Goal: Information Seeking & Learning: Learn about a topic

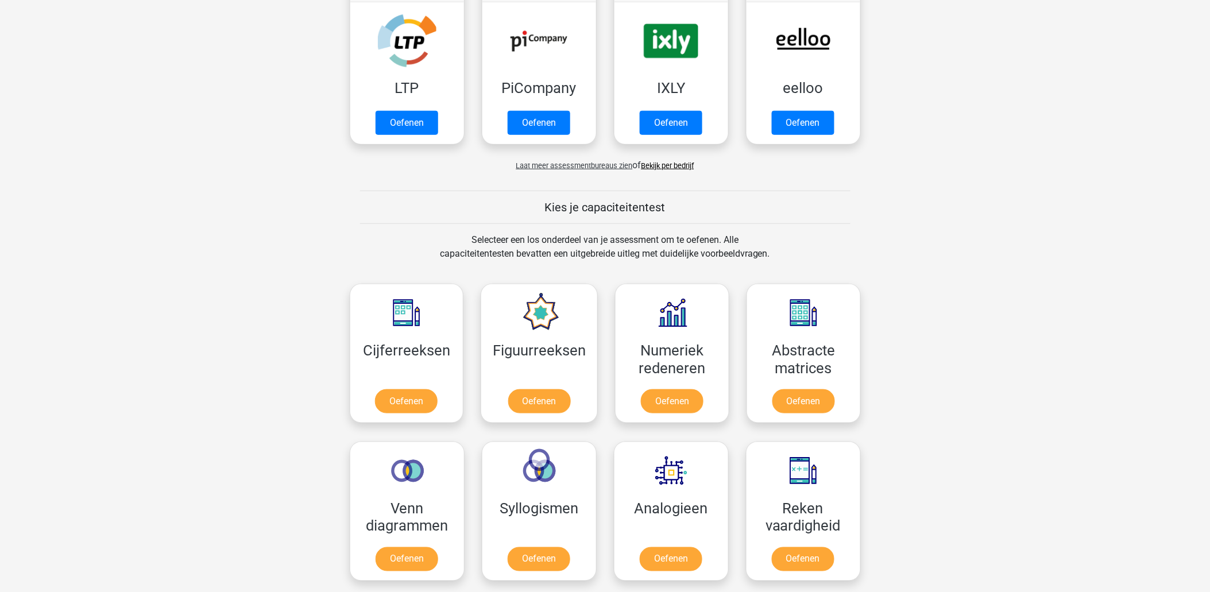
scroll to position [382, 0]
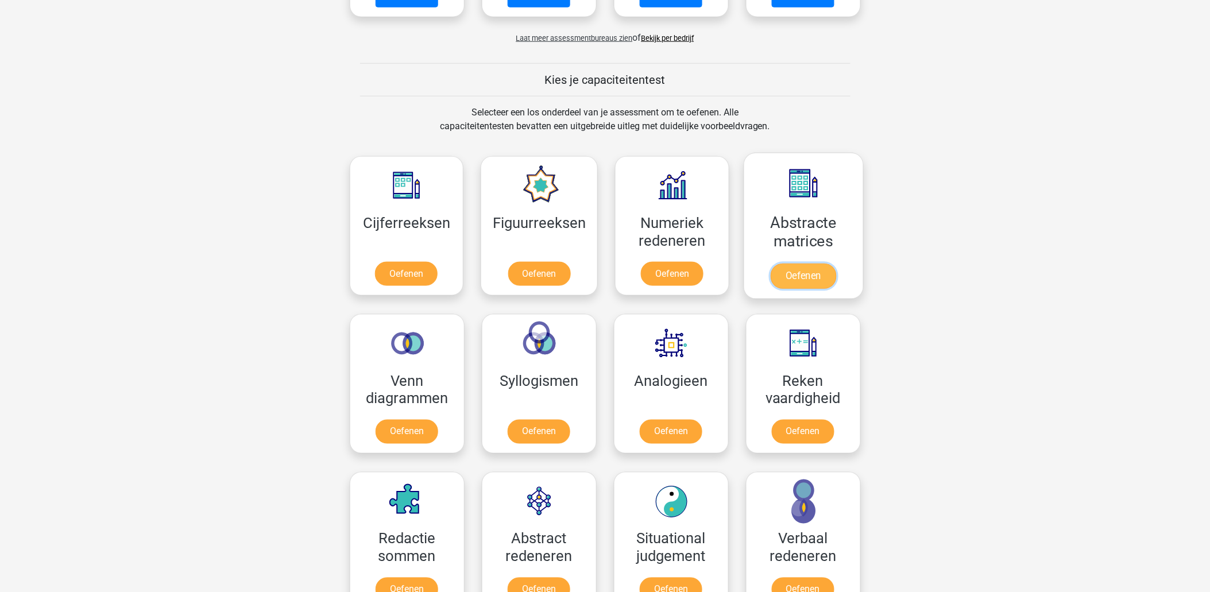
click at [795, 264] on link "Oefenen" at bounding box center [803, 276] width 65 height 25
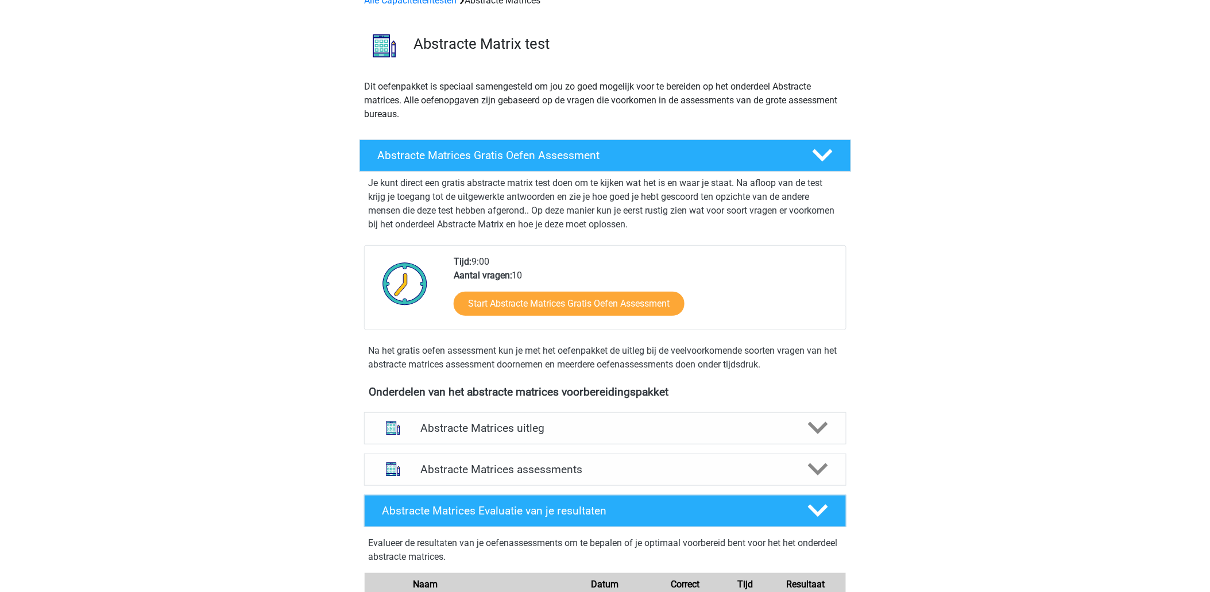
scroll to position [127, 0]
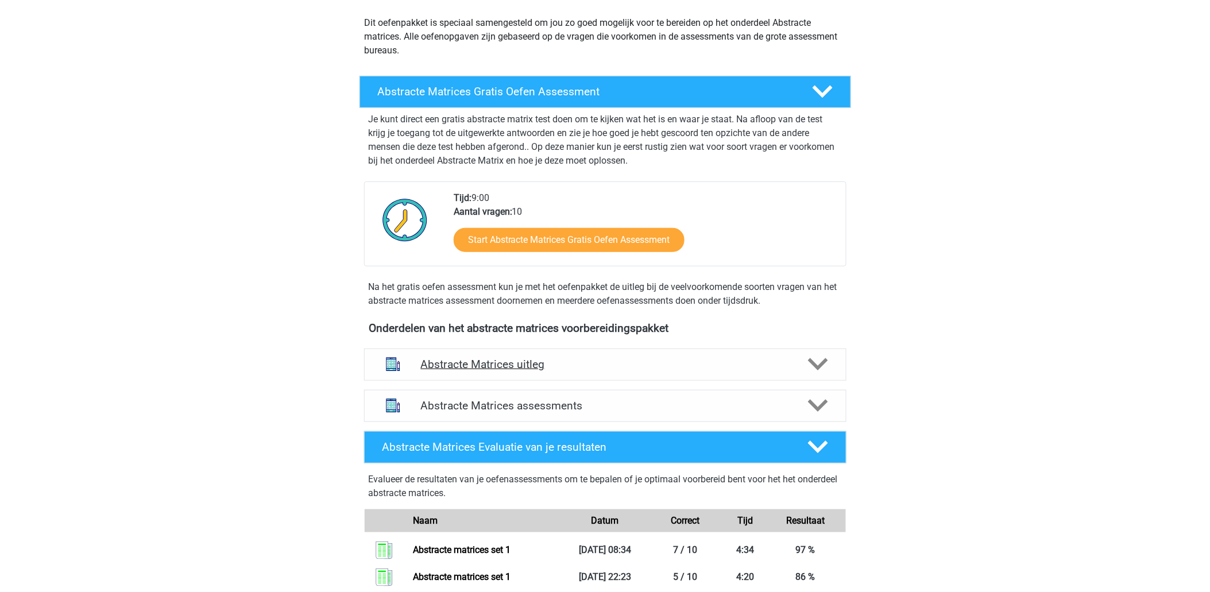
click at [462, 360] on h4 "Abstracte Matrices uitleg" at bounding box center [605, 364] width 369 height 13
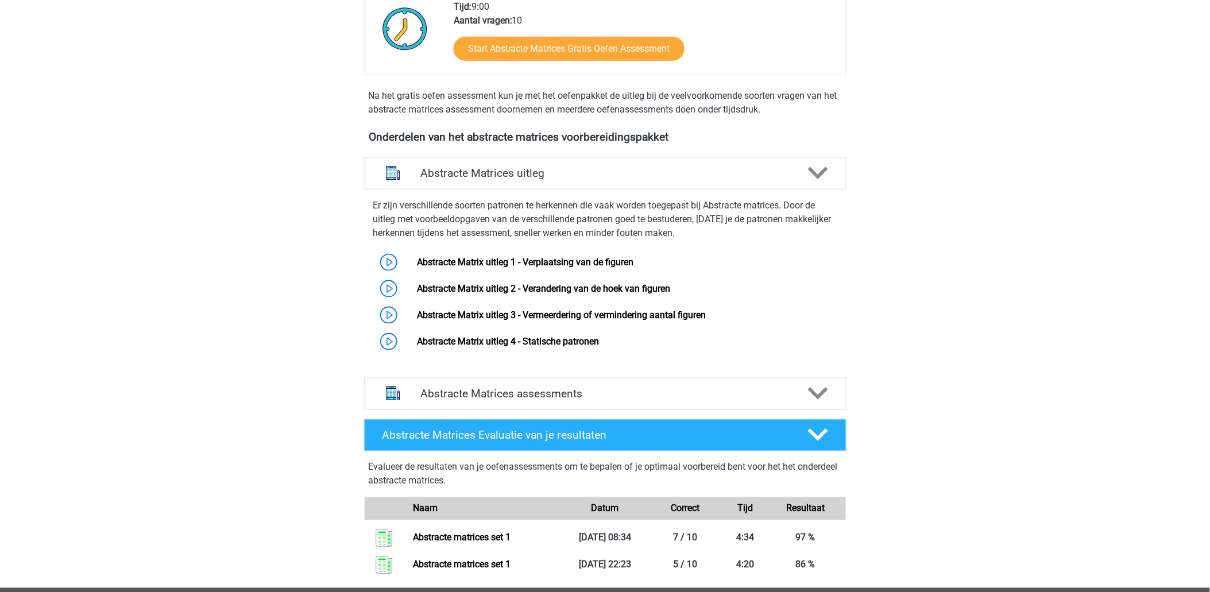
scroll to position [382, 0]
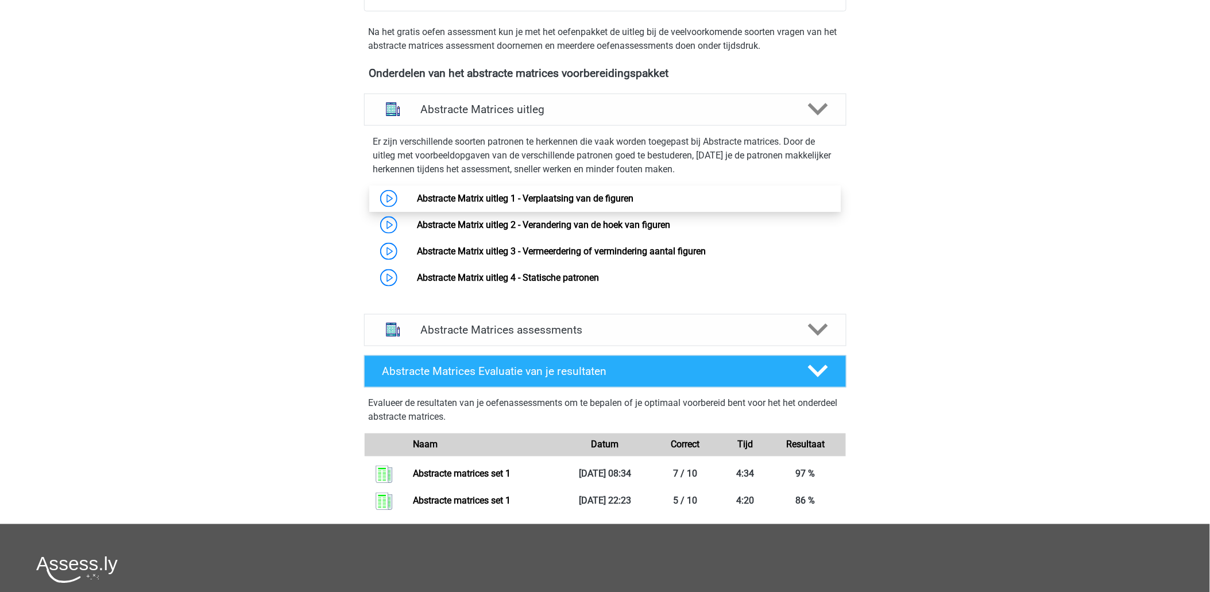
click at [563, 196] on link "Abstracte Matrix uitleg 1 - Verplaatsing van de figuren" at bounding box center [525, 198] width 216 height 11
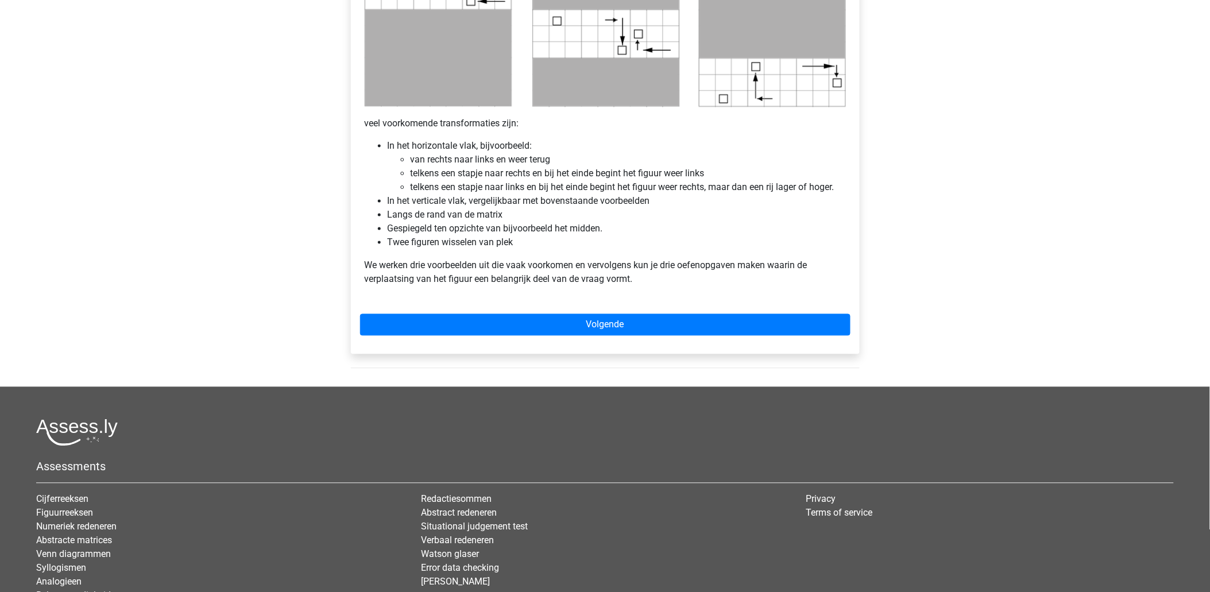
scroll to position [702, 0]
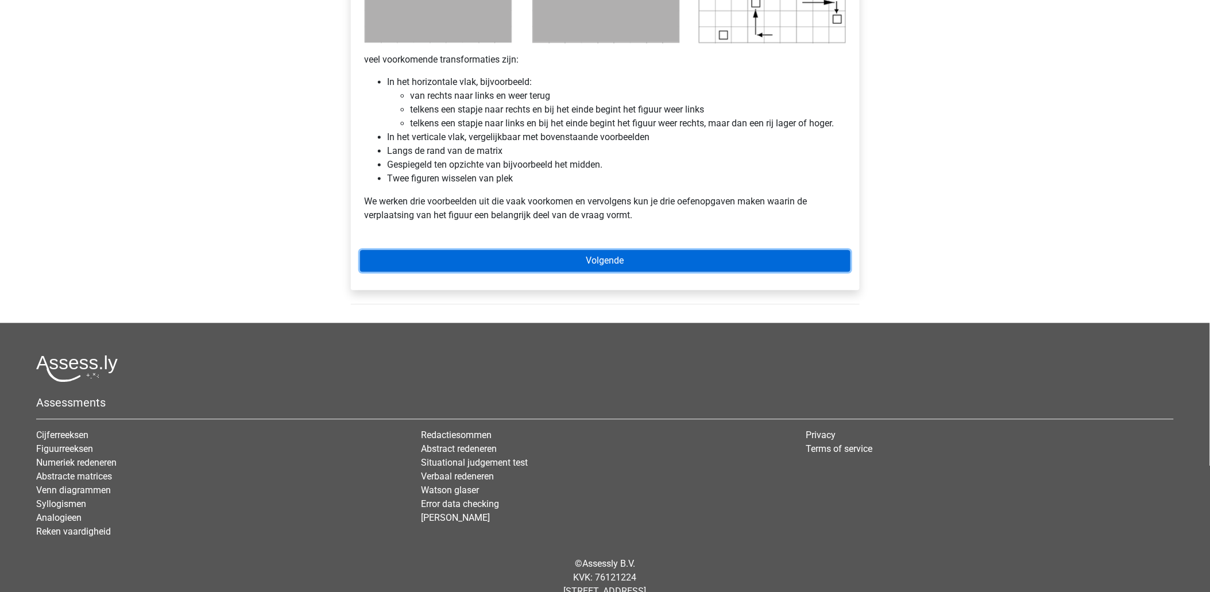
click at [605, 262] on link "Volgende" at bounding box center [605, 261] width 490 height 22
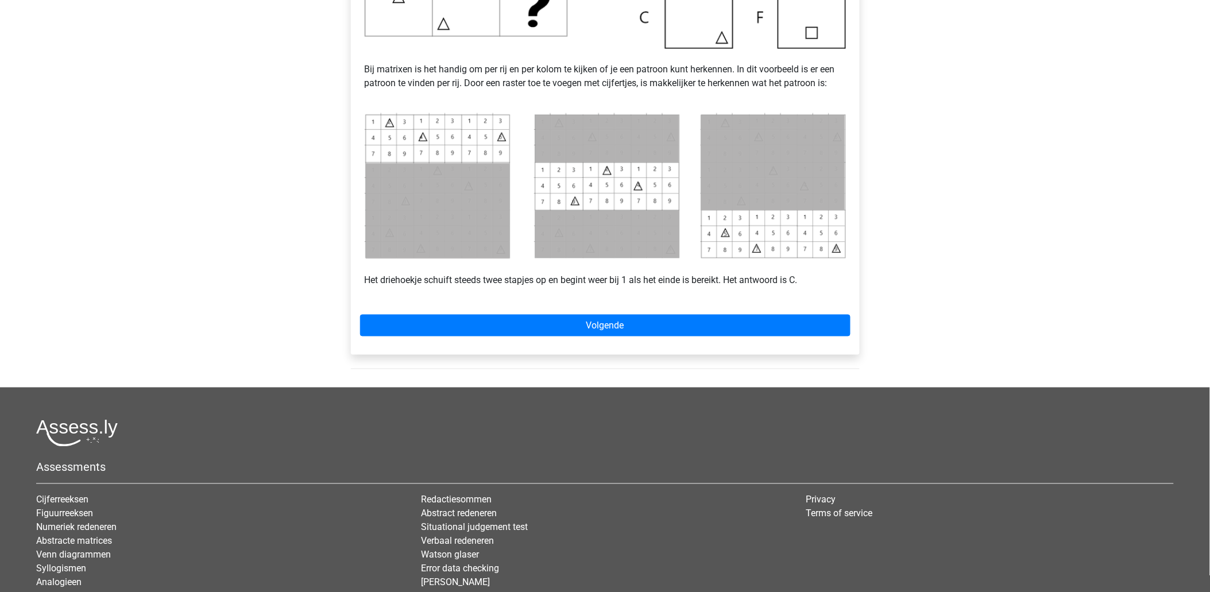
scroll to position [510, 0]
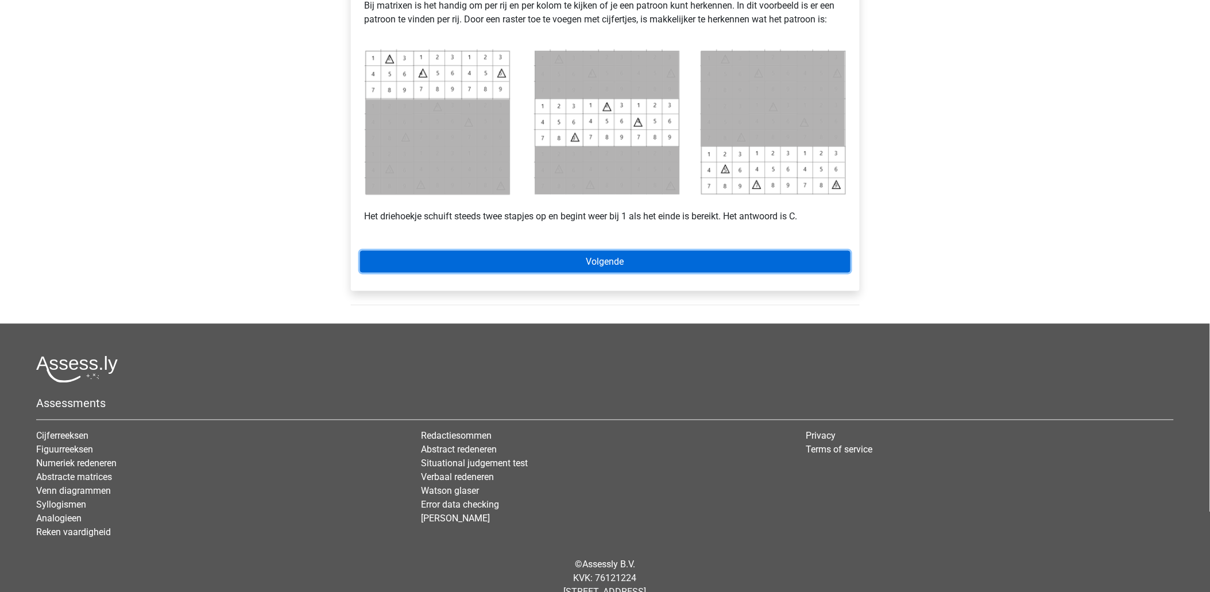
click at [381, 270] on link "Volgende" at bounding box center [605, 262] width 490 height 22
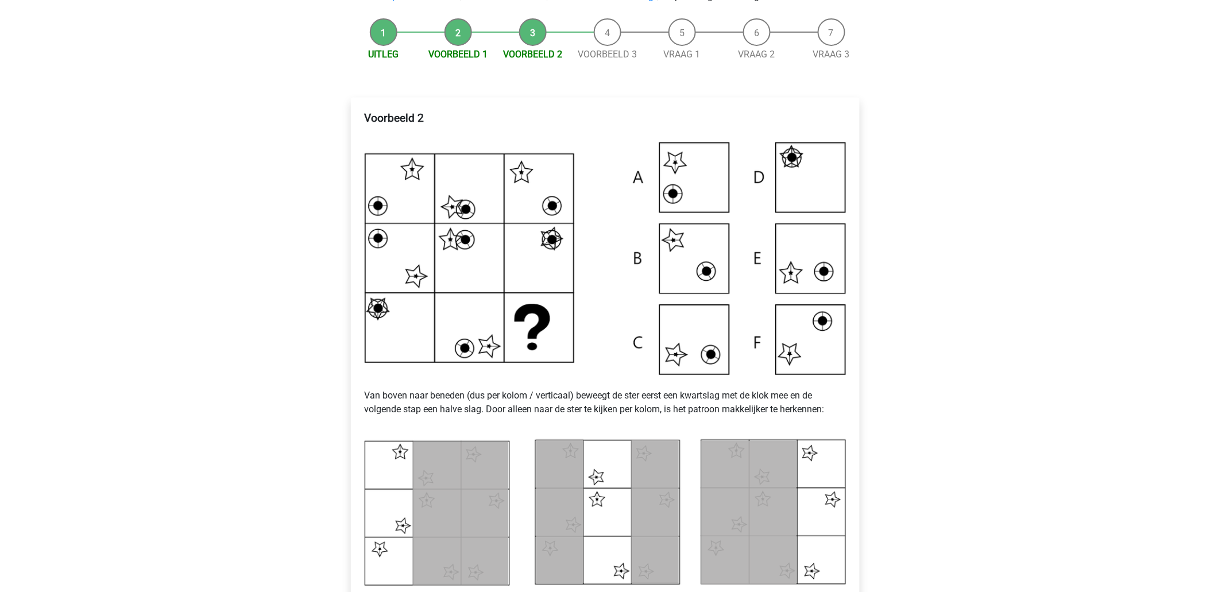
scroll to position [255, 0]
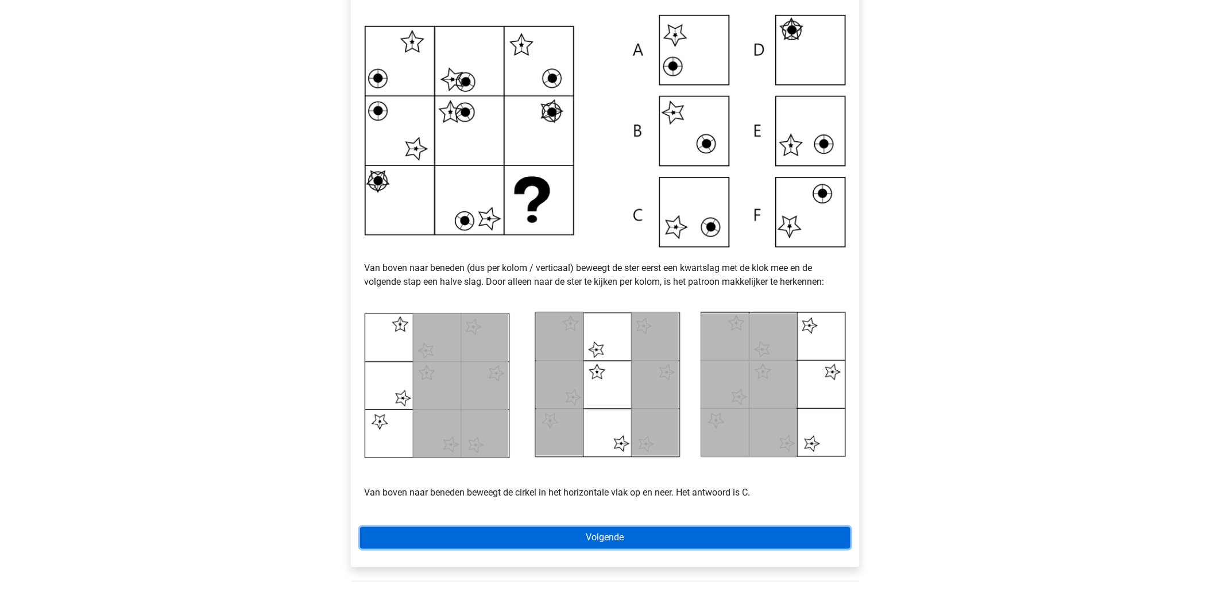
click at [606, 538] on link "Volgende" at bounding box center [605, 538] width 490 height 22
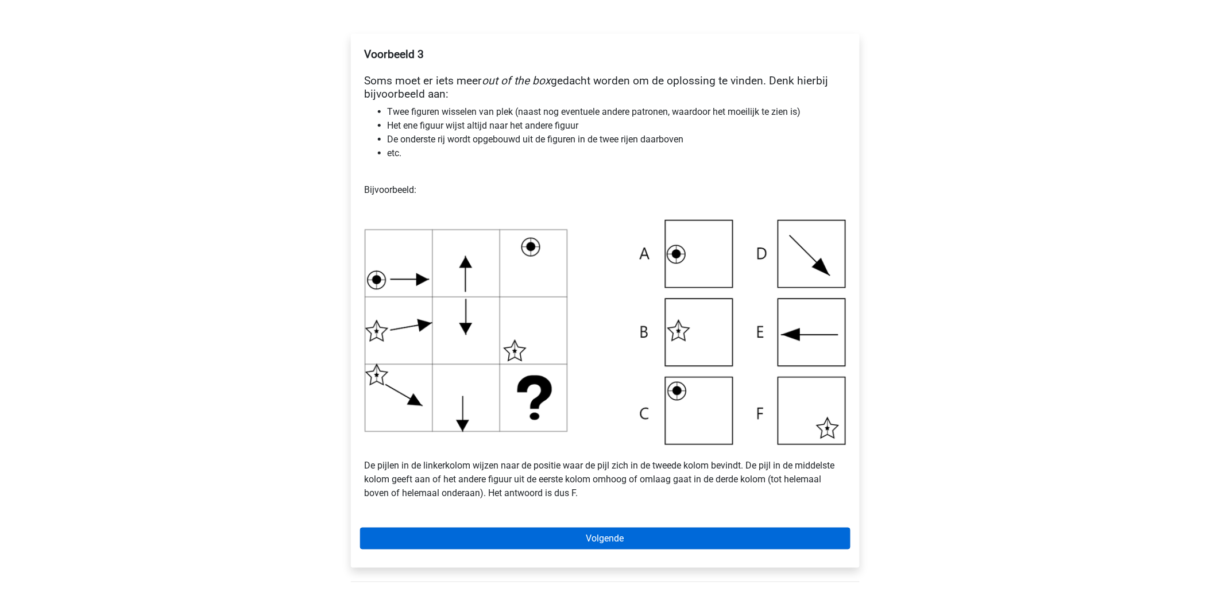
scroll to position [255, 0]
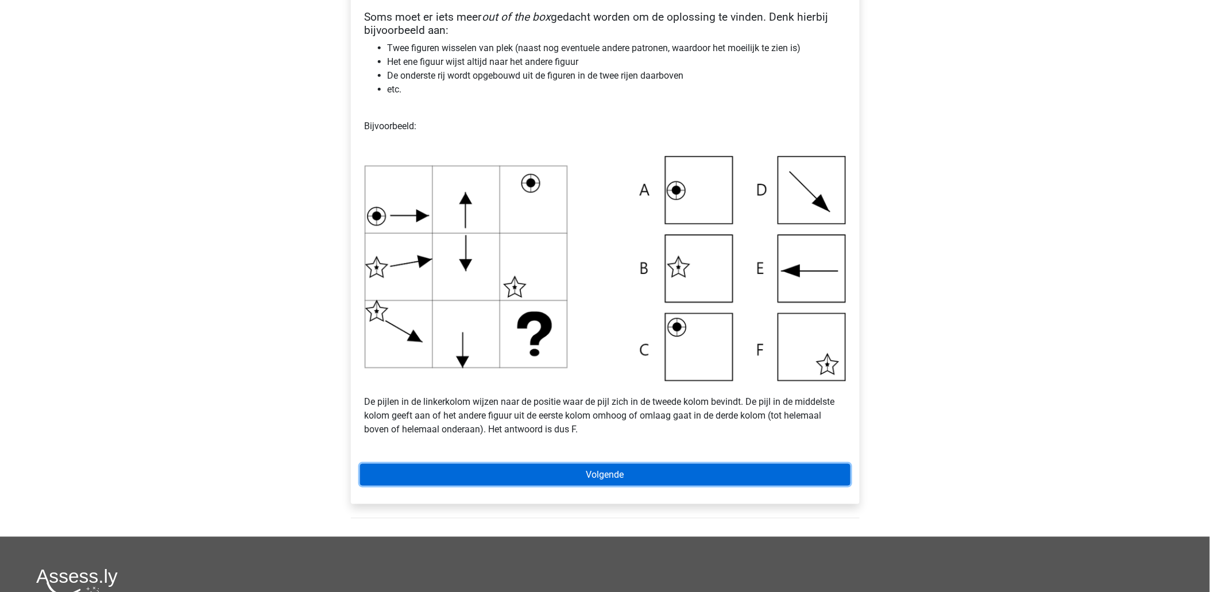
click at [562, 477] on link "Volgende" at bounding box center [605, 475] width 490 height 22
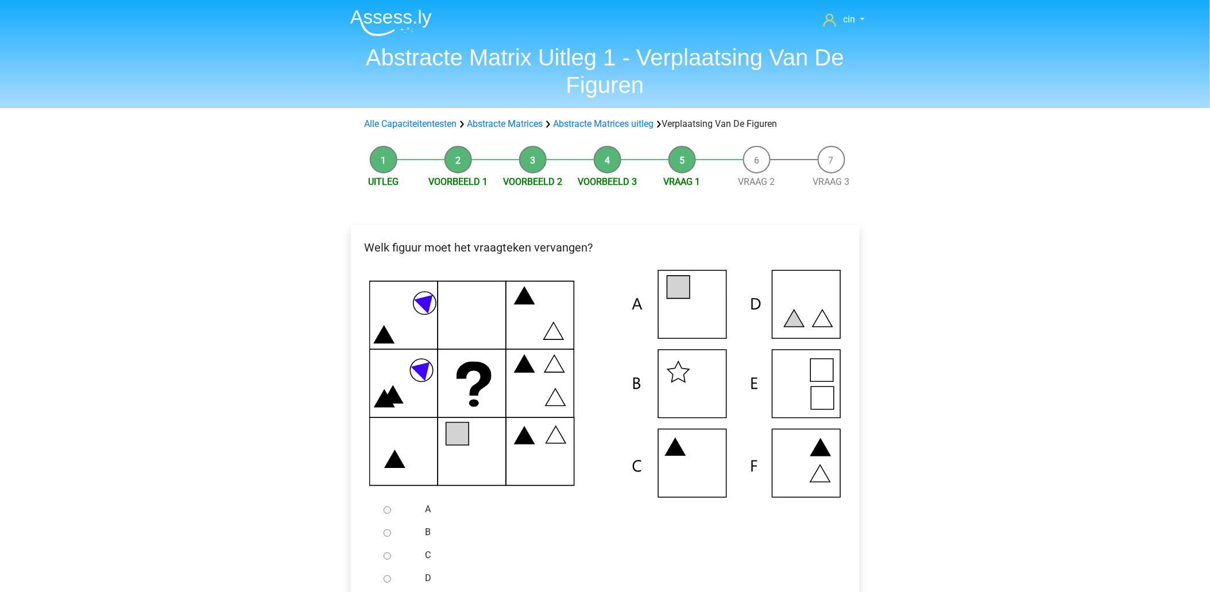
scroll to position [127, 0]
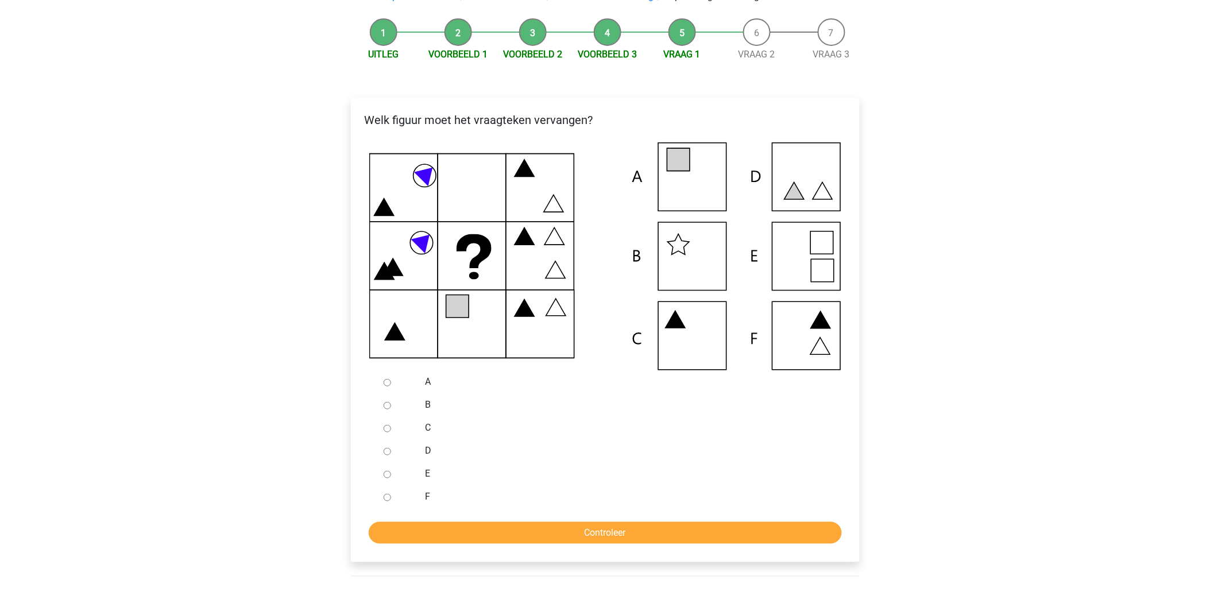
click at [390, 427] on input "C" at bounding box center [387, 428] width 7 height 7
radio input "true"
click at [548, 531] on input "Controleer" at bounding box center [605, 533] width 473 height 22
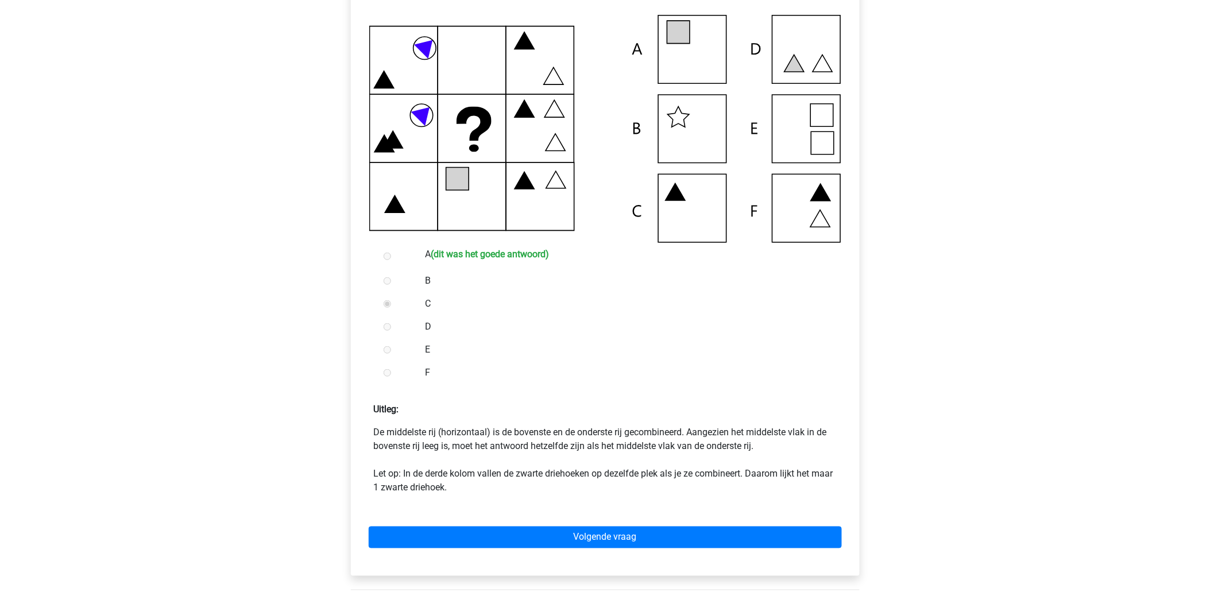
scroll to position [319, 0]
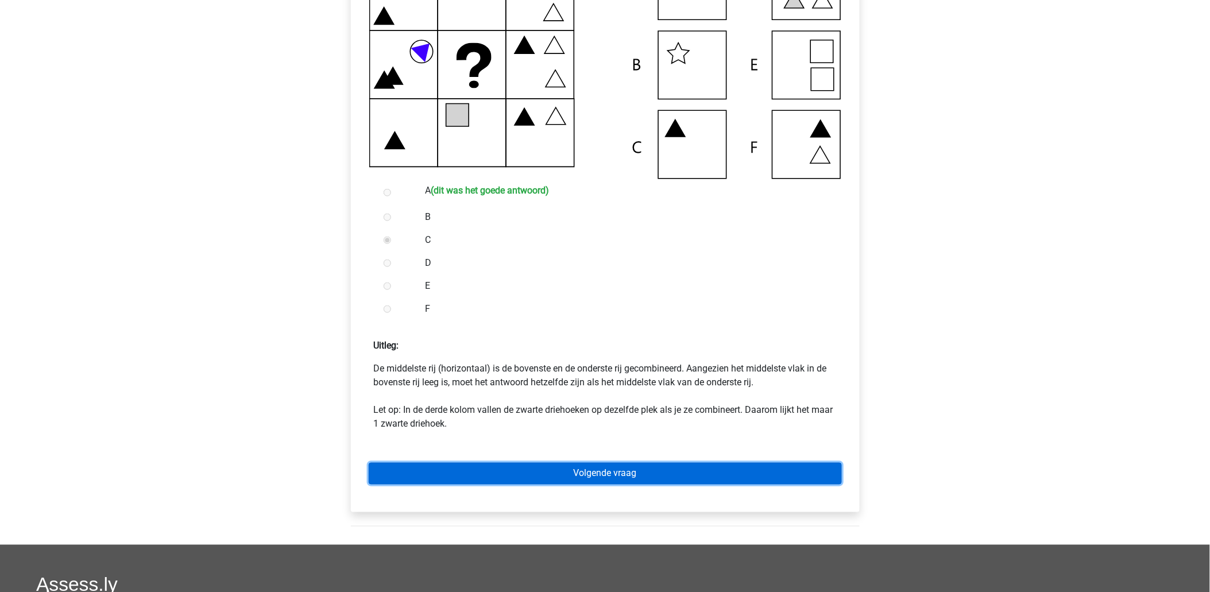
click at [558, 474] on link "Volgende vraag" at bounding box center [605, 474] width 473 height 22
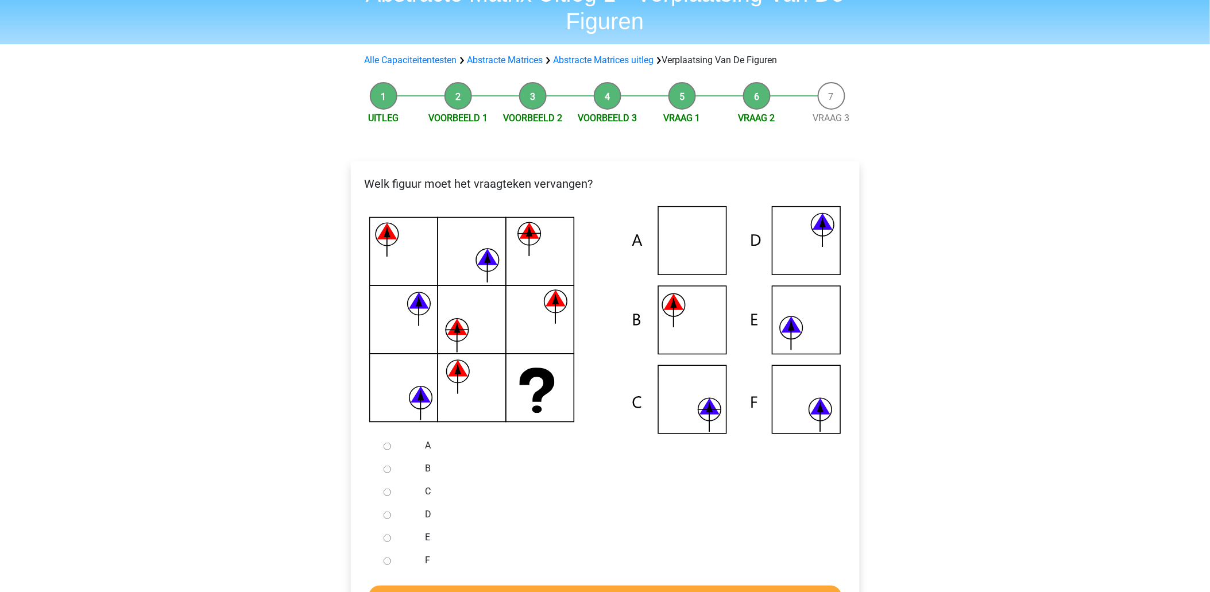
scroll to position [127, 0]
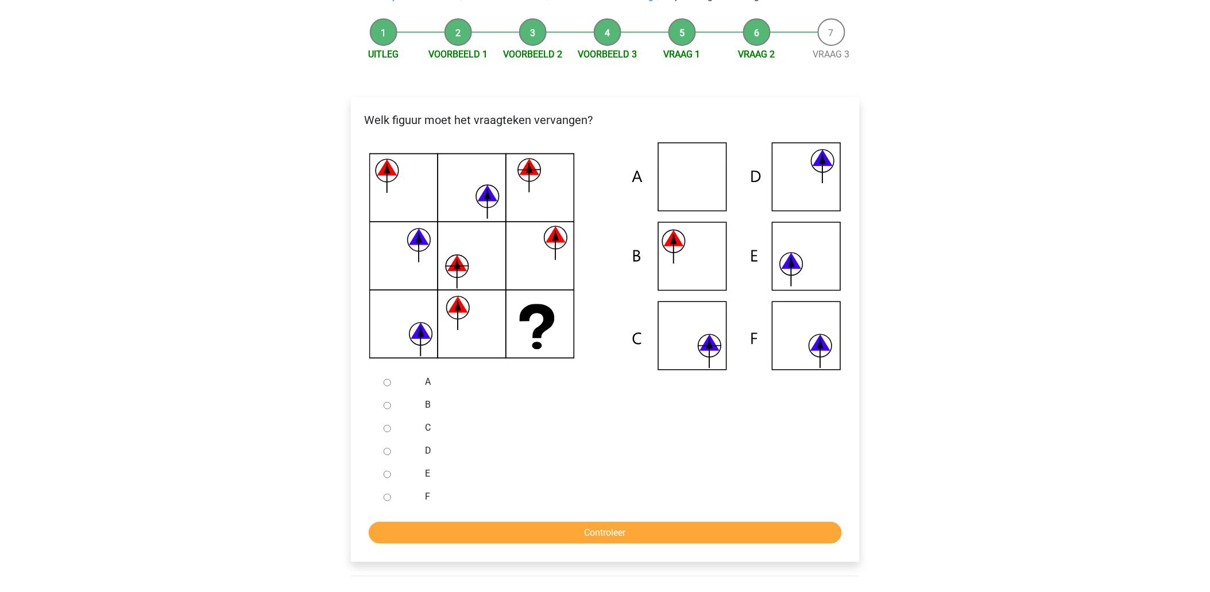
click at [390, 501] on div at bounding box center [398, 496] width 38 height 23
click at [389, 497] on input "F" at bounding box center [387, 497] width 7 height 7
radio input "true"
click at [407, 529] on input "Controleer" at bounding box center [605, 533] width 473 height 22
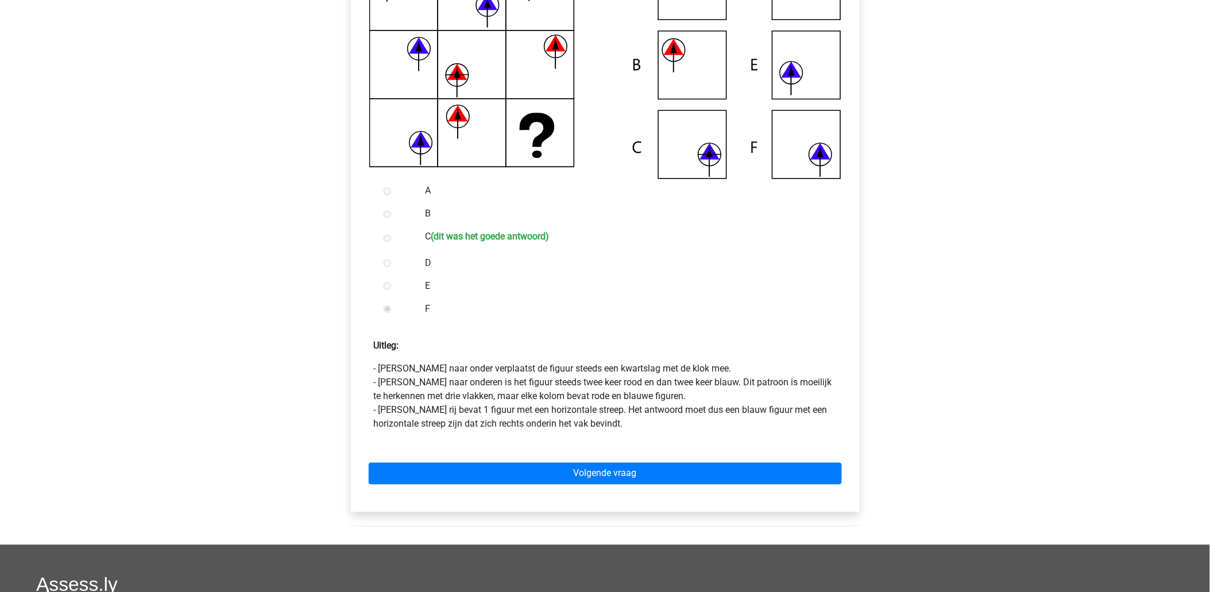
scroll to position [382, 0]
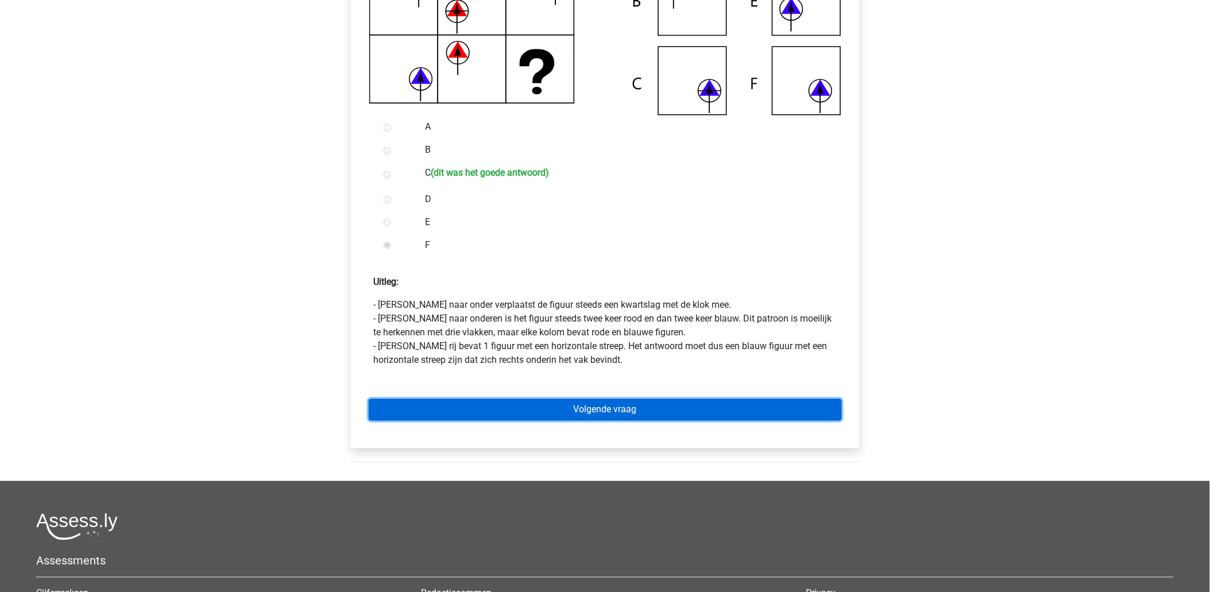
click at [684, 413] on link "Volgende vraag" at bounding box center [605, 410] width 473 height 22
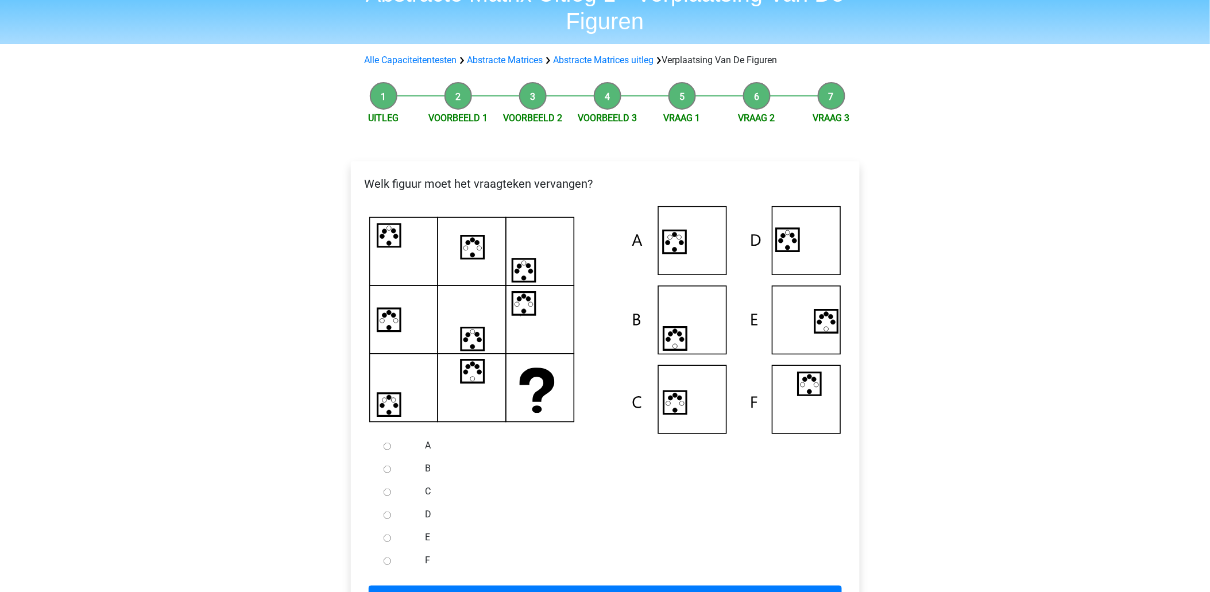
scroll to position [127, 0]
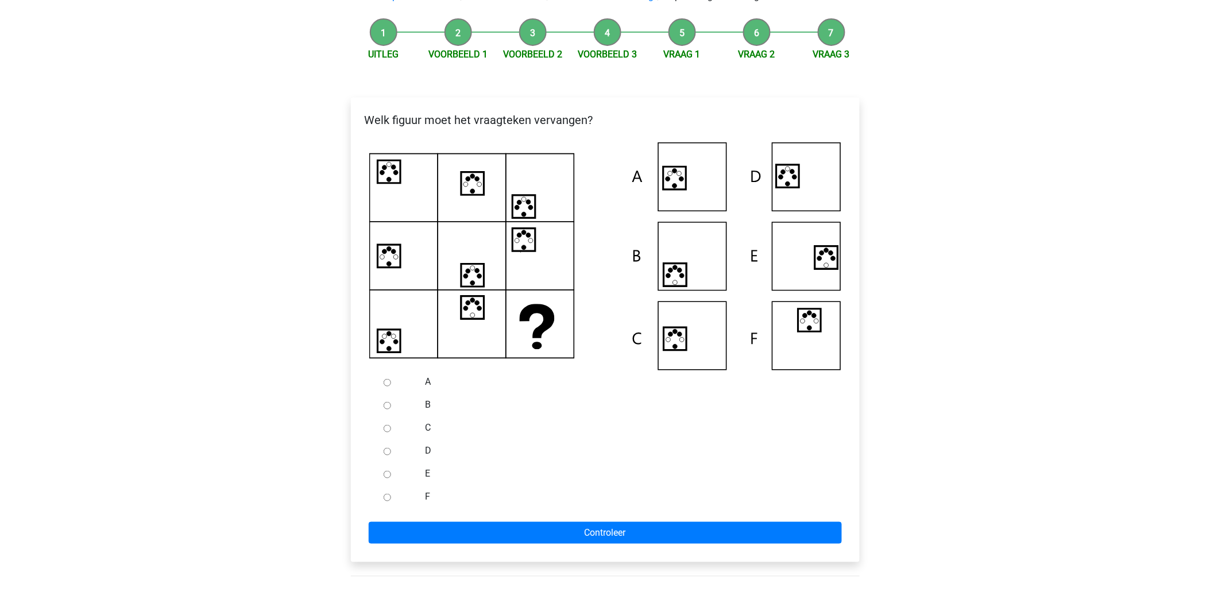
click at [387, 385] on input "A" at bounding box center [387, 382] width 7 height 7
radio input "true"
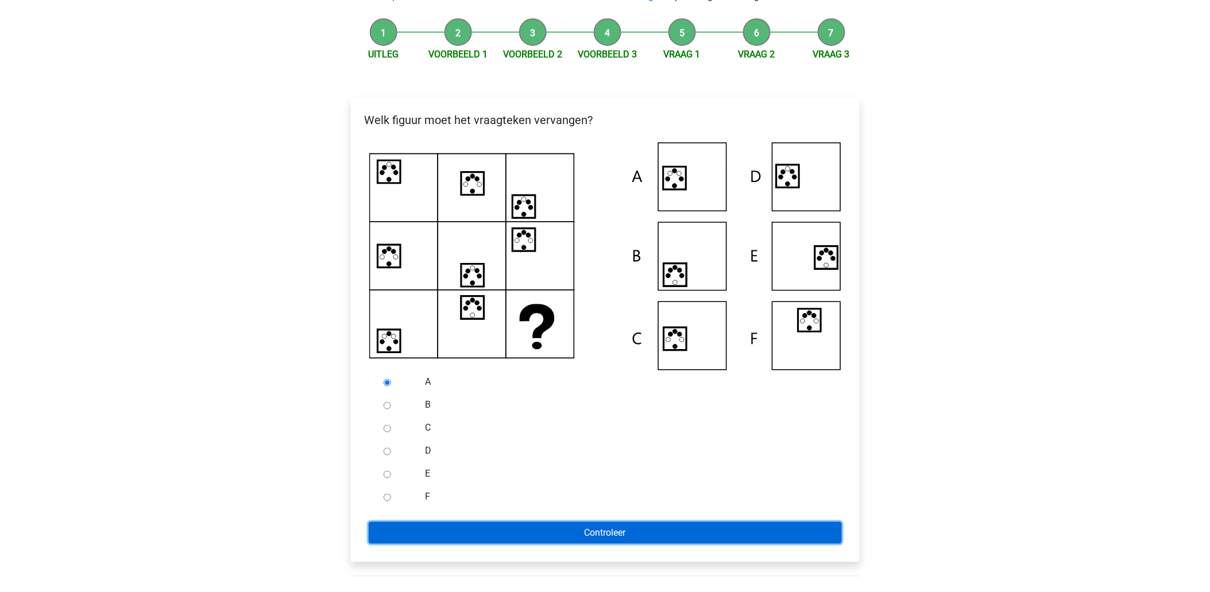
click at [617, 533] on input "Controleer" at bounding box center [605, 533] width 473 height 22
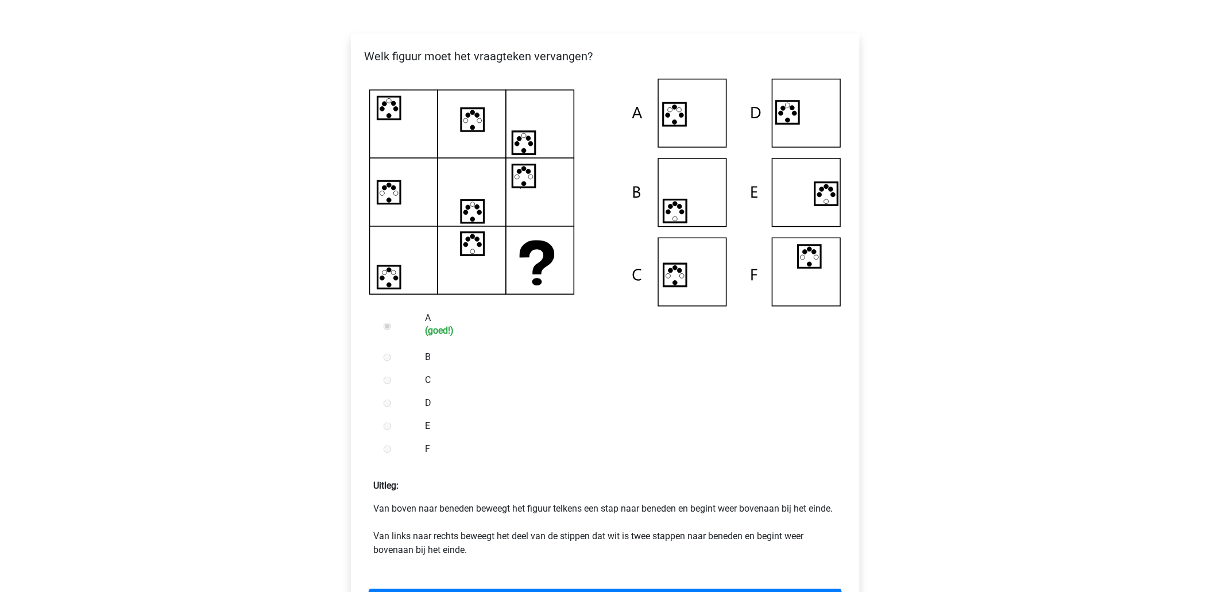
scroll to position [255, 0]
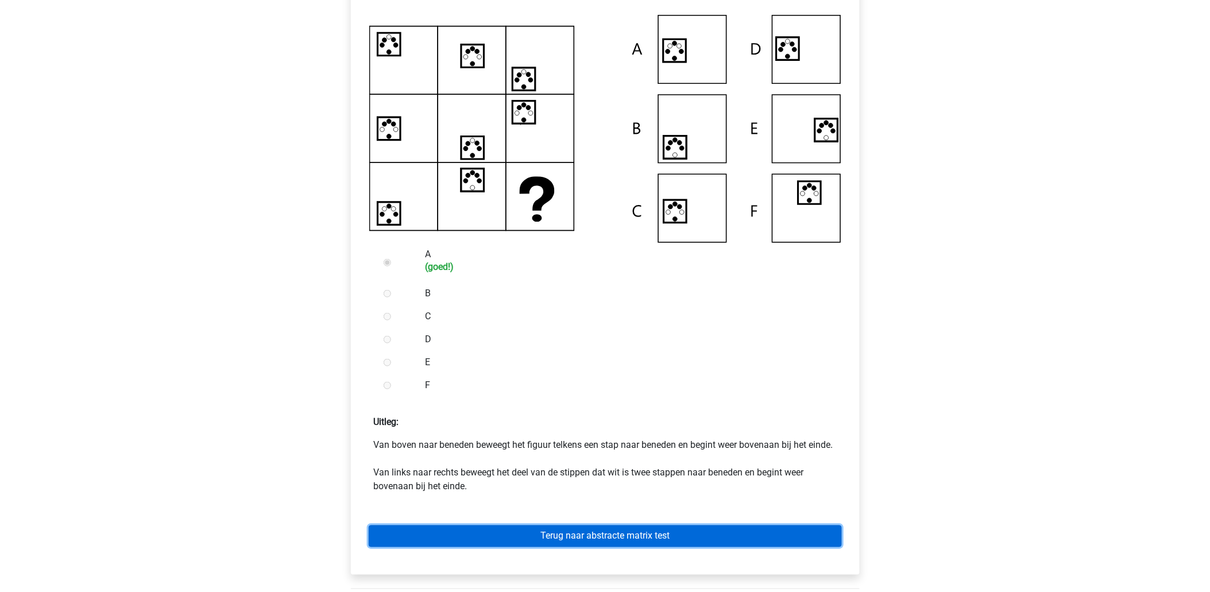
click at [593, 547] on link "Terug naar abstracte matrix test" at bounding box center [605, 536] width 473 height 22
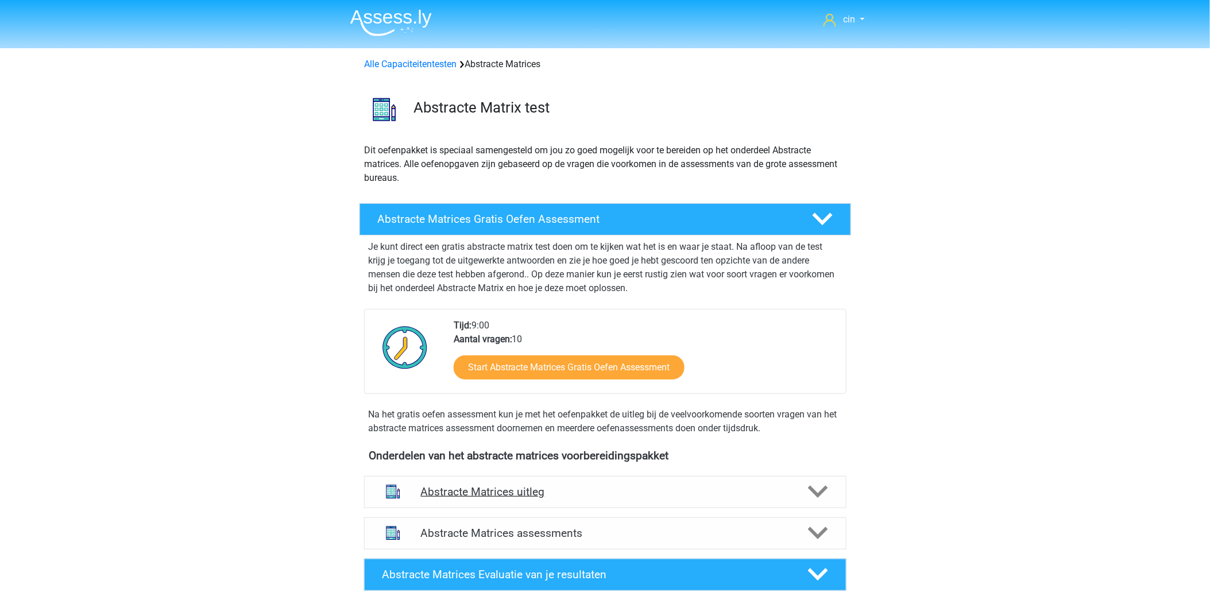
click at [503, 486] on h4 "Abstracte Matrices uitleg" at bounding box center [605, 491] width 369 height 13
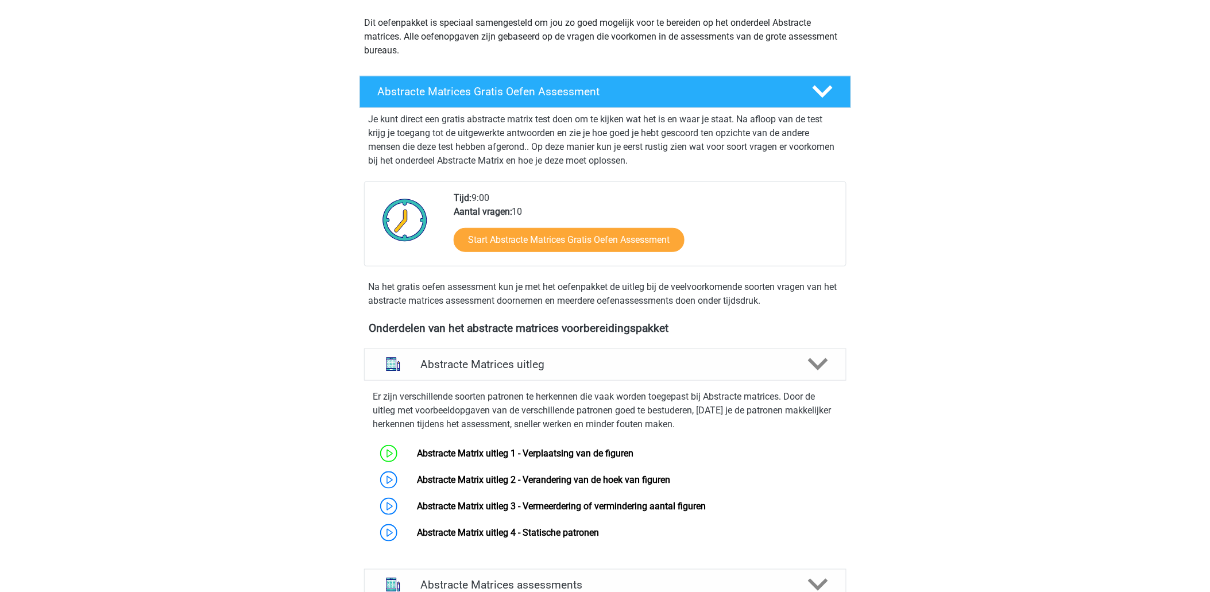
scroll to position [191, 0]
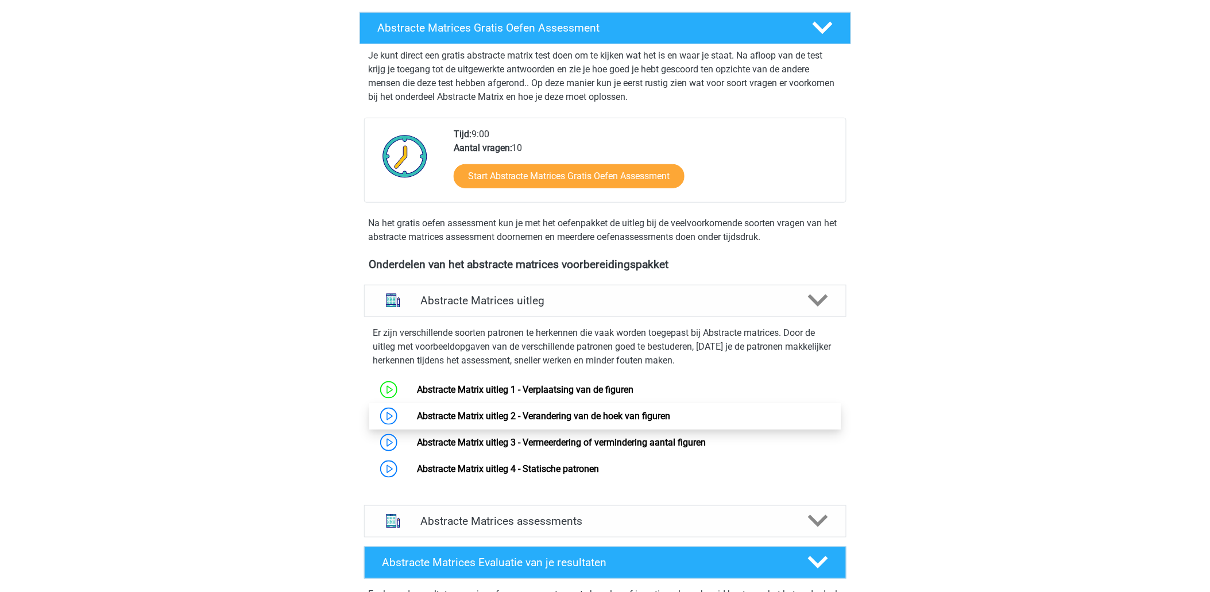
click at [619, 415] on link "Abstracte Matrix uitleg 2 - Verandering van de hoek van figuren" at bounding box center [543, 416] width 253 height 11
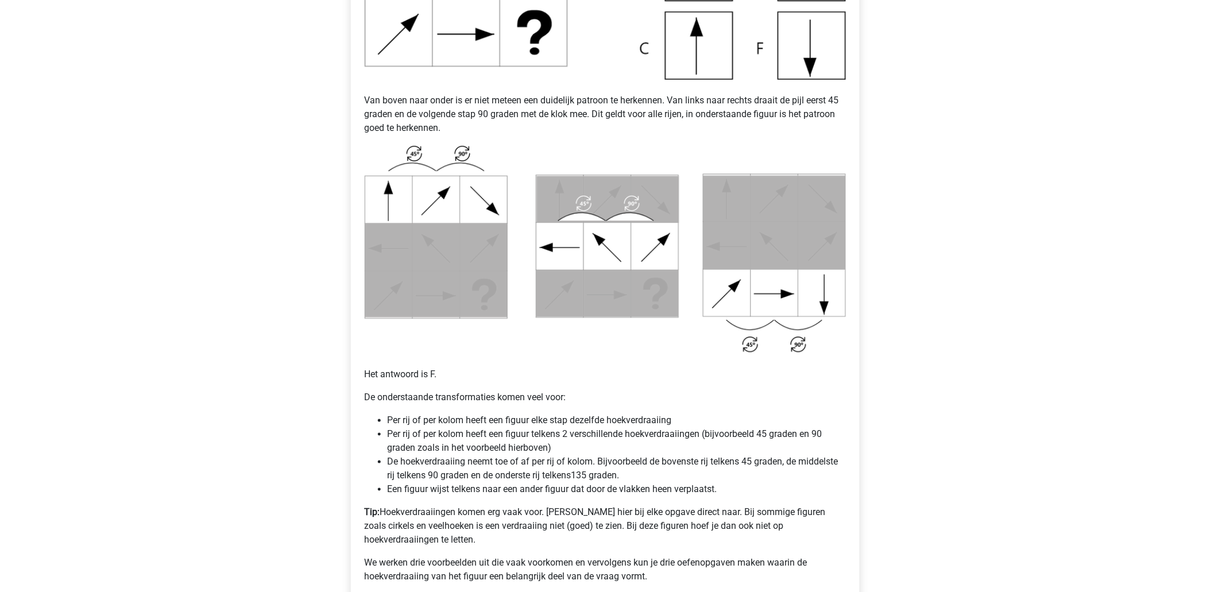
scroll to position [510, 0]
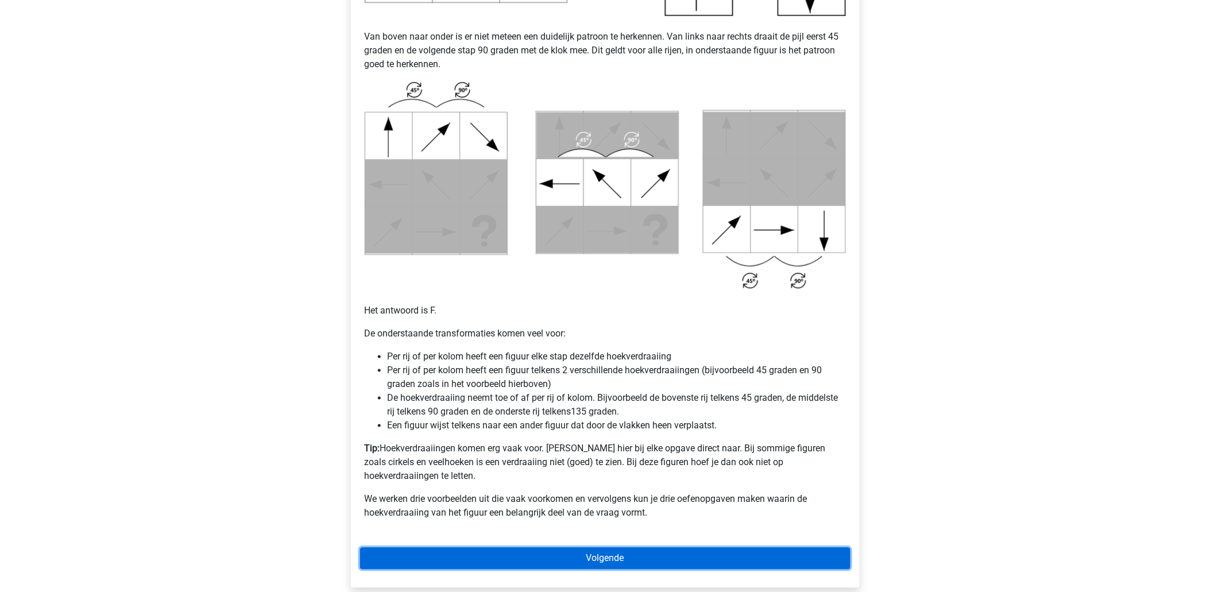
click at [587, 548] on link "Volgende" at bounding box center [605, 559] width 490 height 22
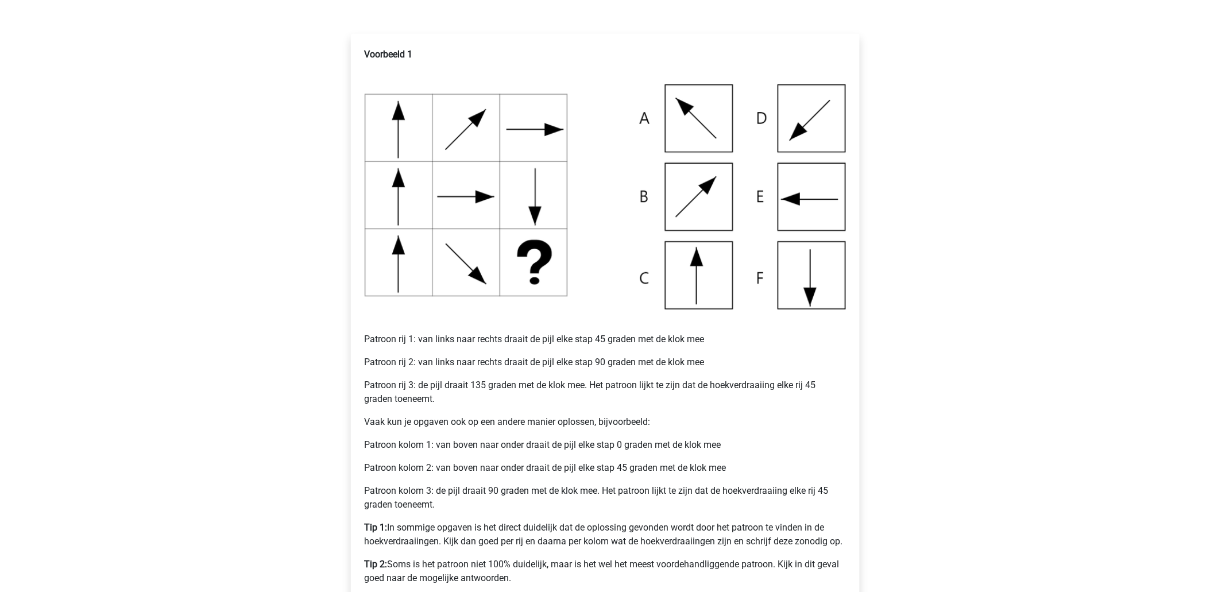
scroll to position [255, 0]
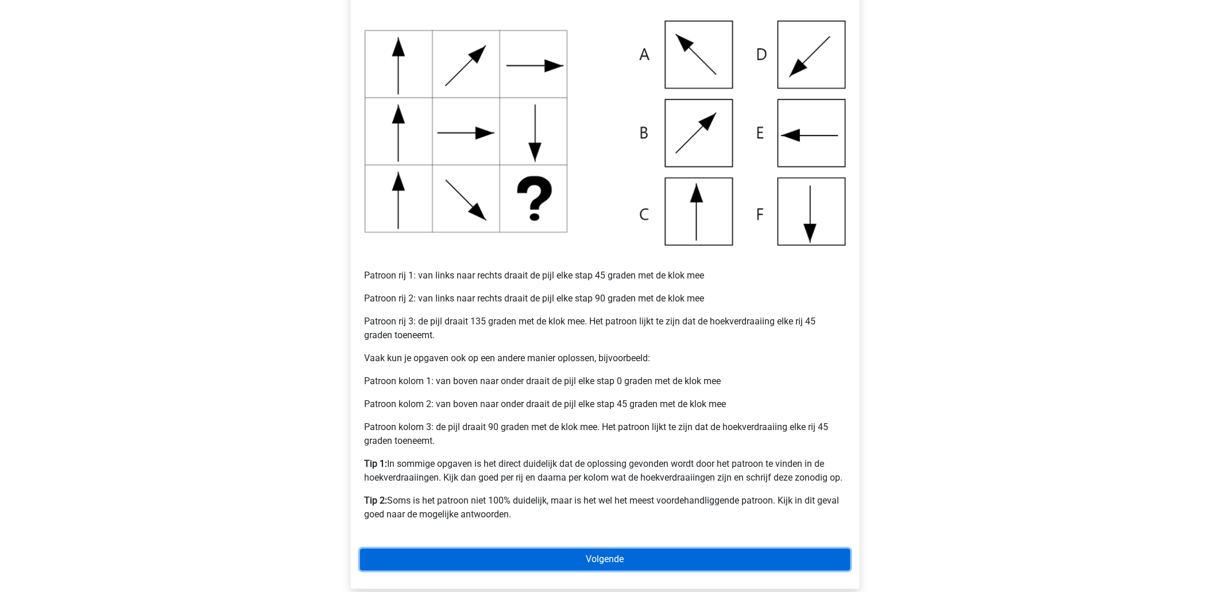
click at [488, 555] on link "Volgende" at bounding box center [605, 560] width 490 height 22
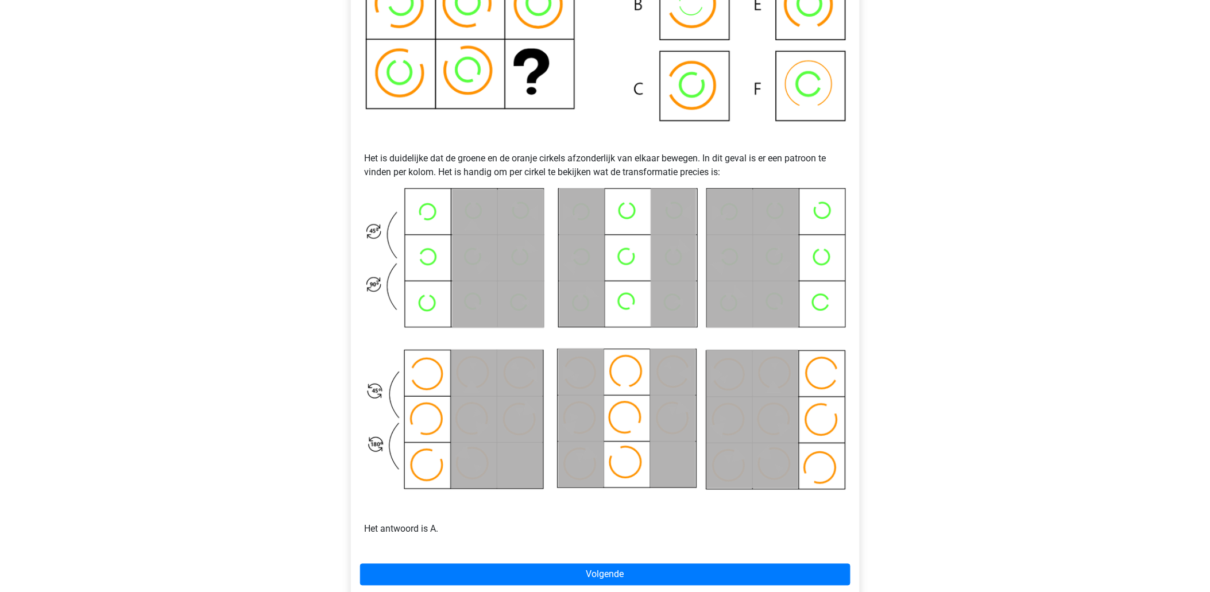
scroll to position [446, 0]
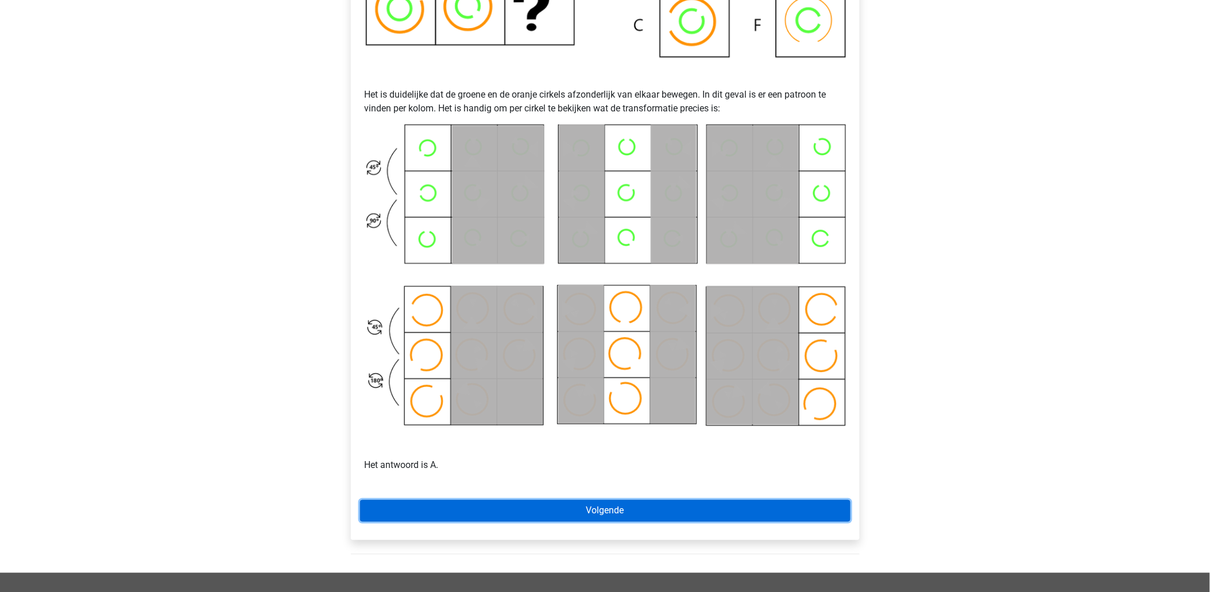
click at [617, 508] on link "Volgende" at bounding box center [605, 511] width 490 height 22
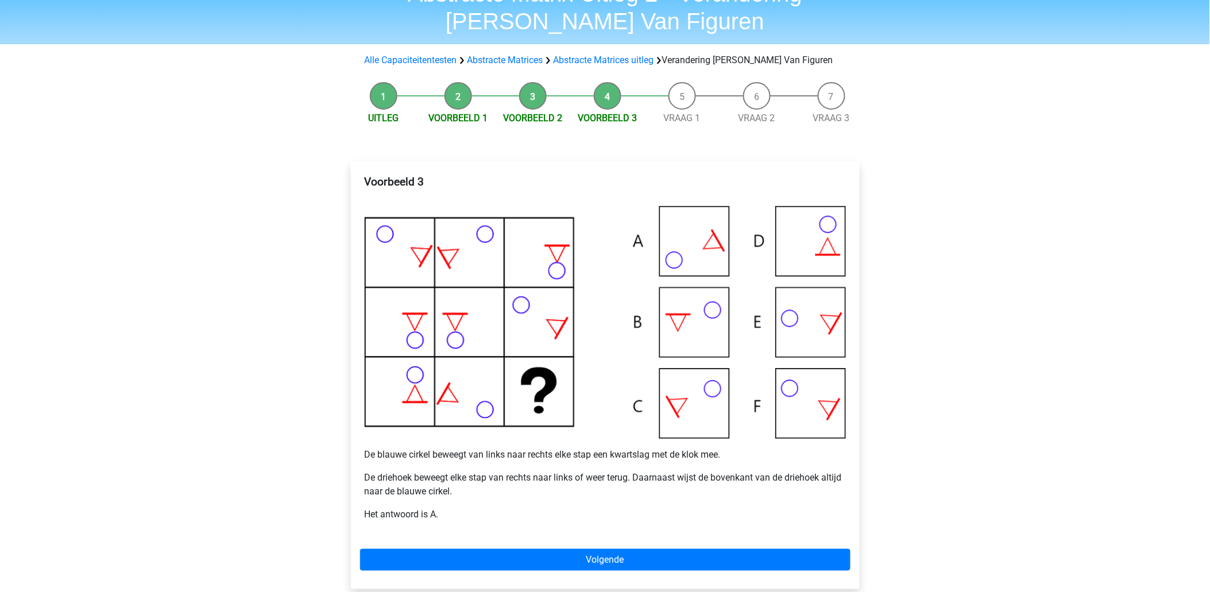
scroll to position [127, 0]
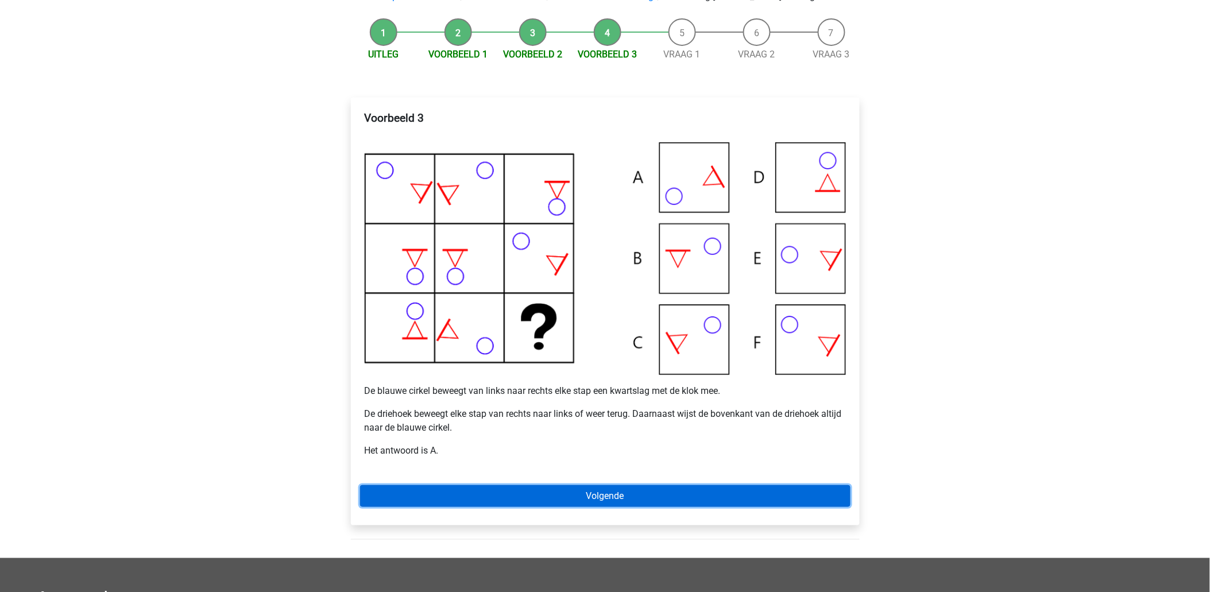
click at [576, 489] on link "Volgende" at bounding box center [605, 496] width 490 height 22
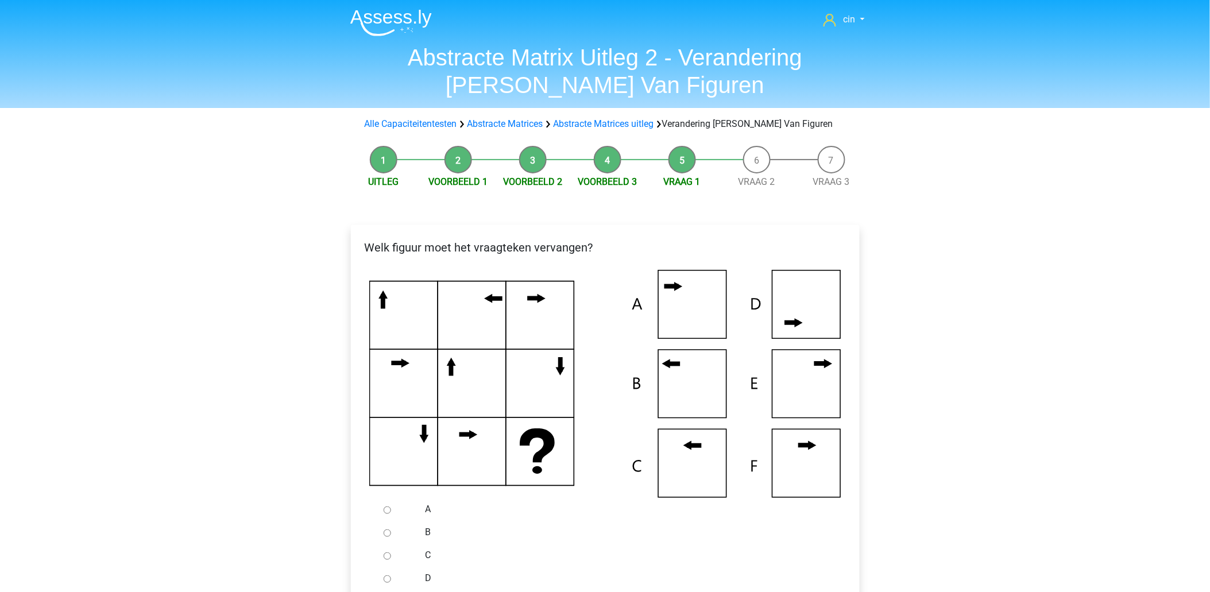
click at [385, 555] on input "C" at bounding box center [387, 555] width 7 height 7
radio input "true"
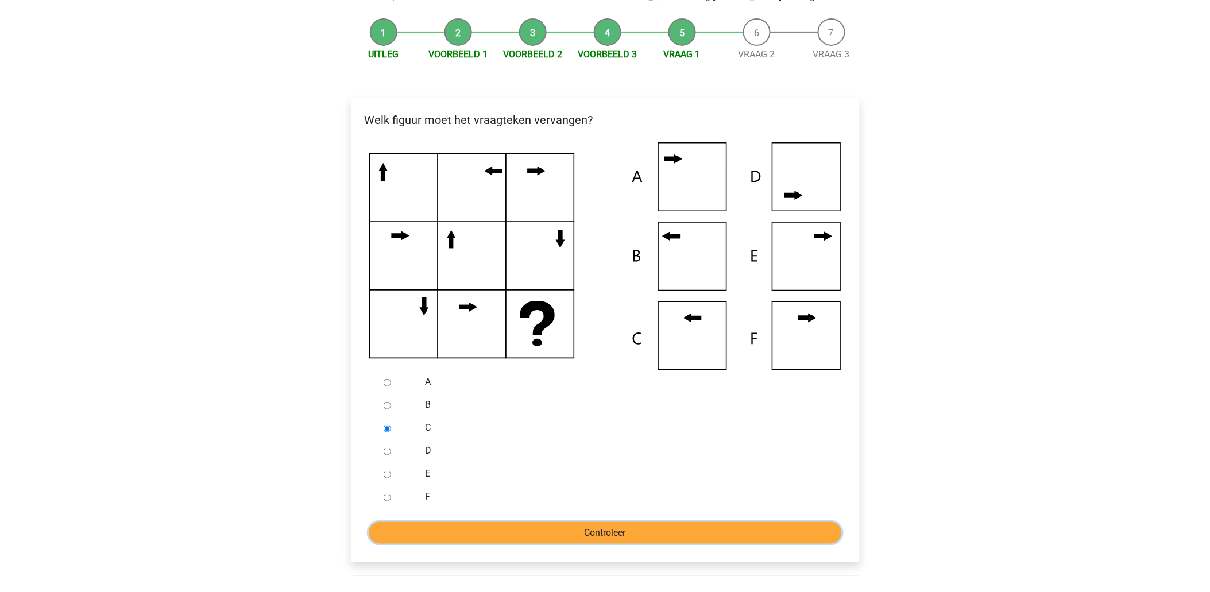
click at [485, 529] on input "Controleer" at bounding box center [605, 533] width 473 height 22
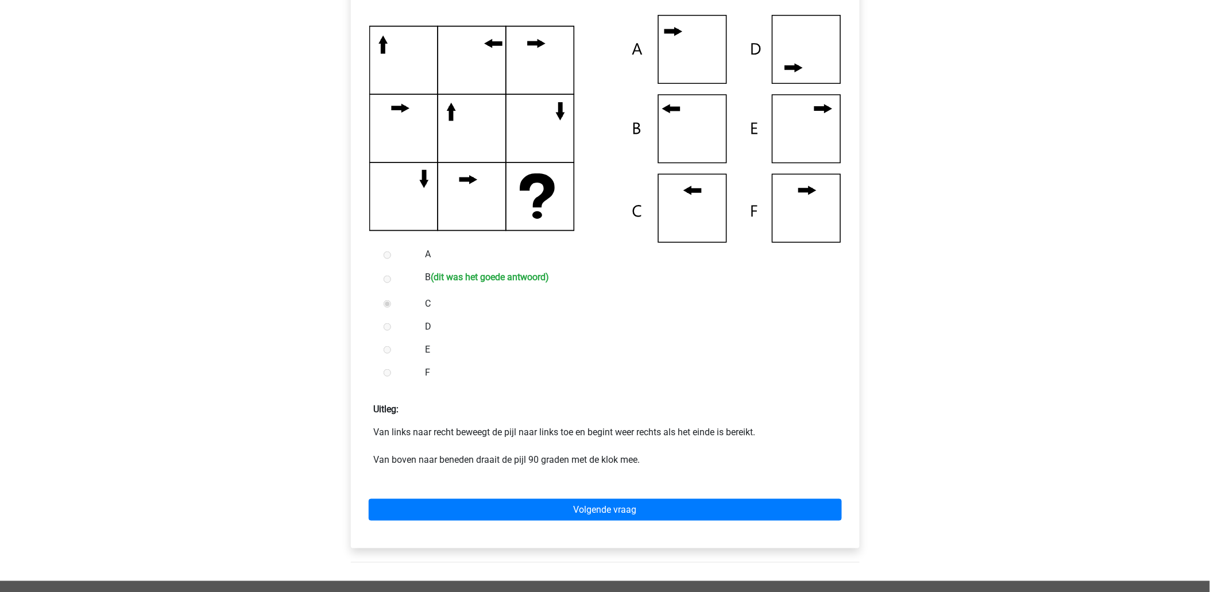
scroll to position [319, 0]
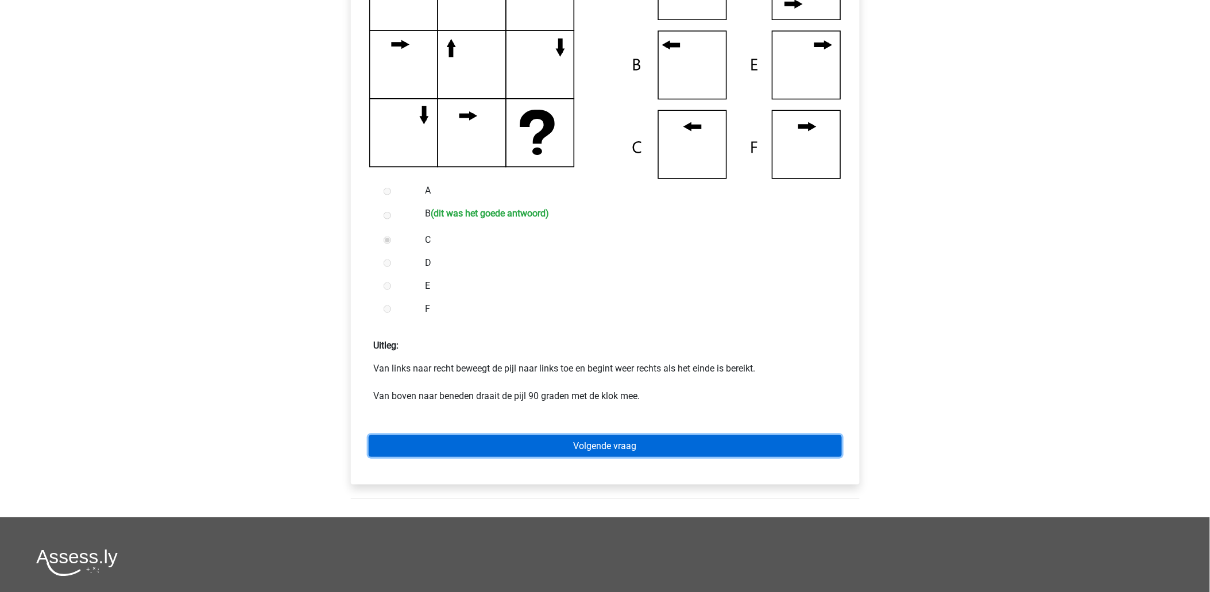
click at [587, 453] on link "Volgende vraag" at bounding box center [605, 446] width 473 height 22
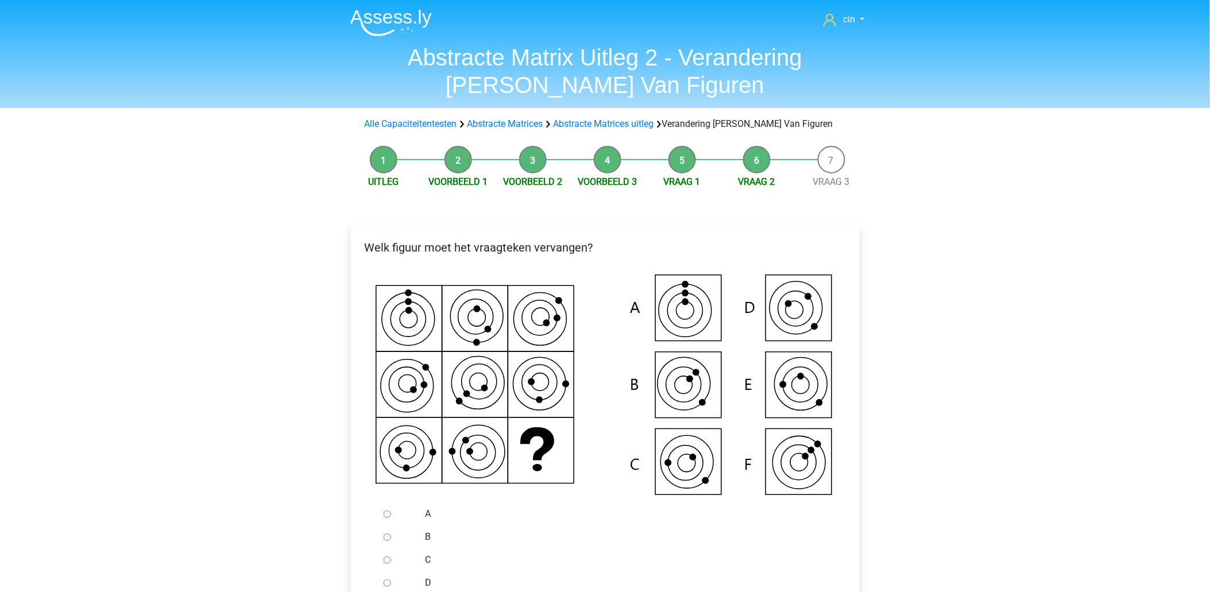
scroll to position [127, 0]
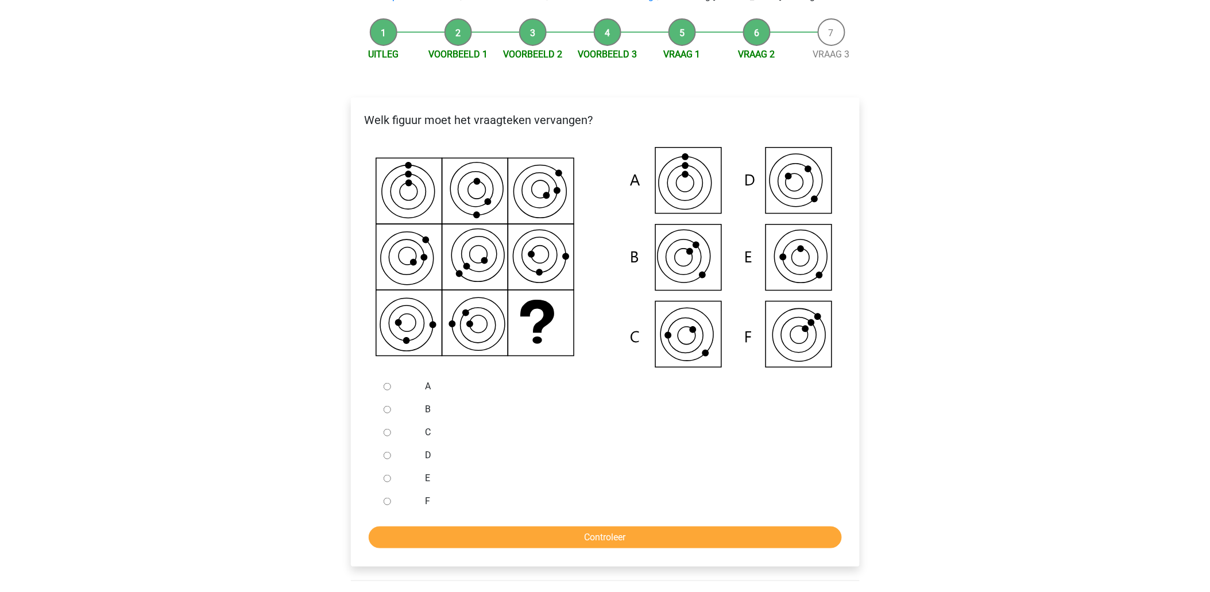
click at [389, 478] on input "E" at bounding box center [387, 478] width 7 height 7
radio input "true"
click at [635, 533] on input "Controleer" at bounding box center [605, 538] width 473 height 22
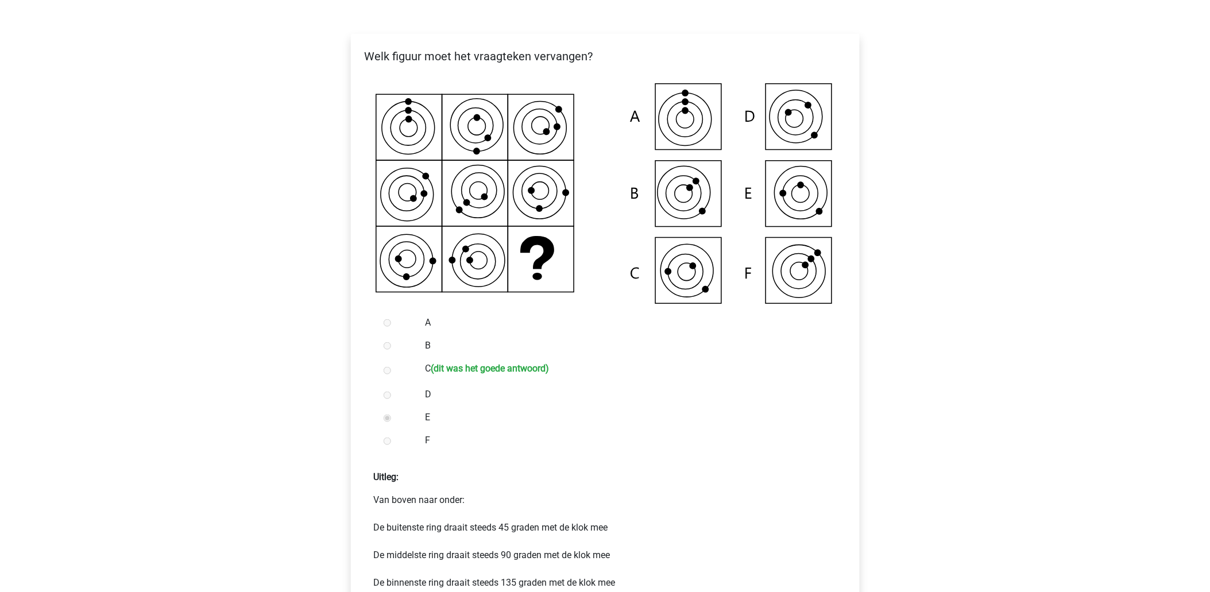
scroll to position [255, 0]
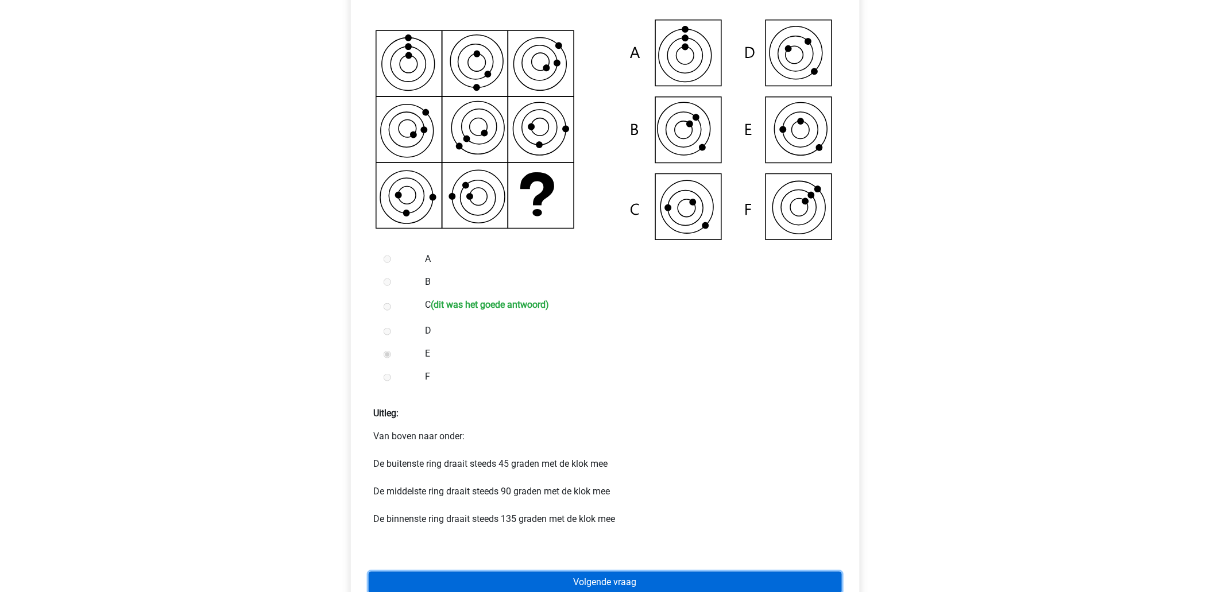
click at [660, 585] on link "Volgende vraag" at bounding box center [605, 583] width 473 height 22
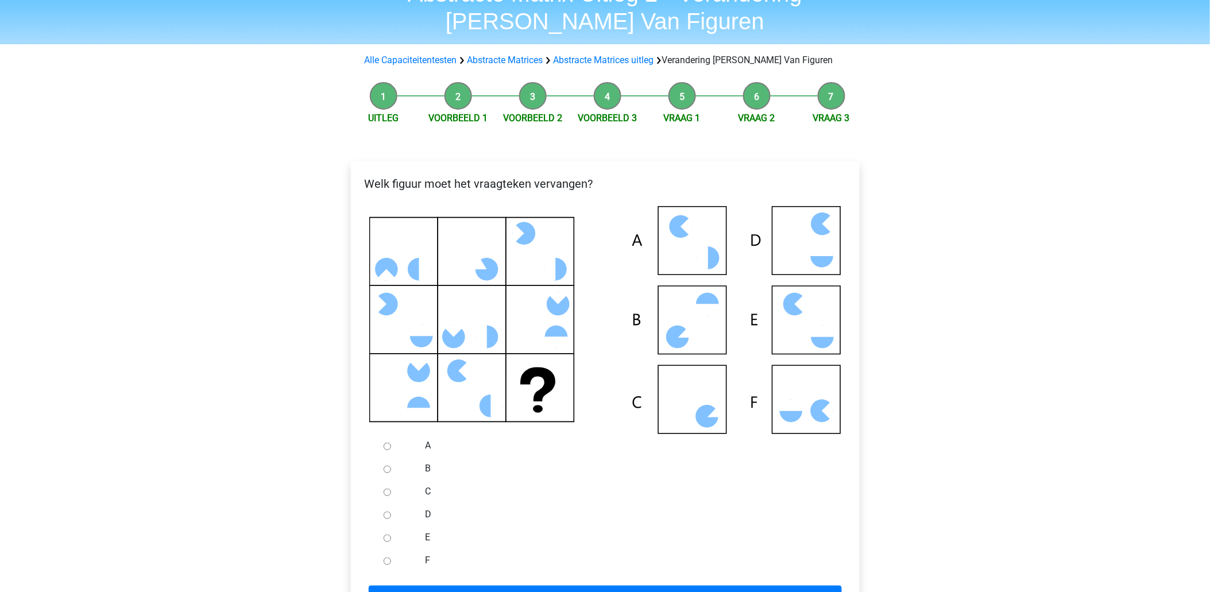
scroll to position [127, 0]
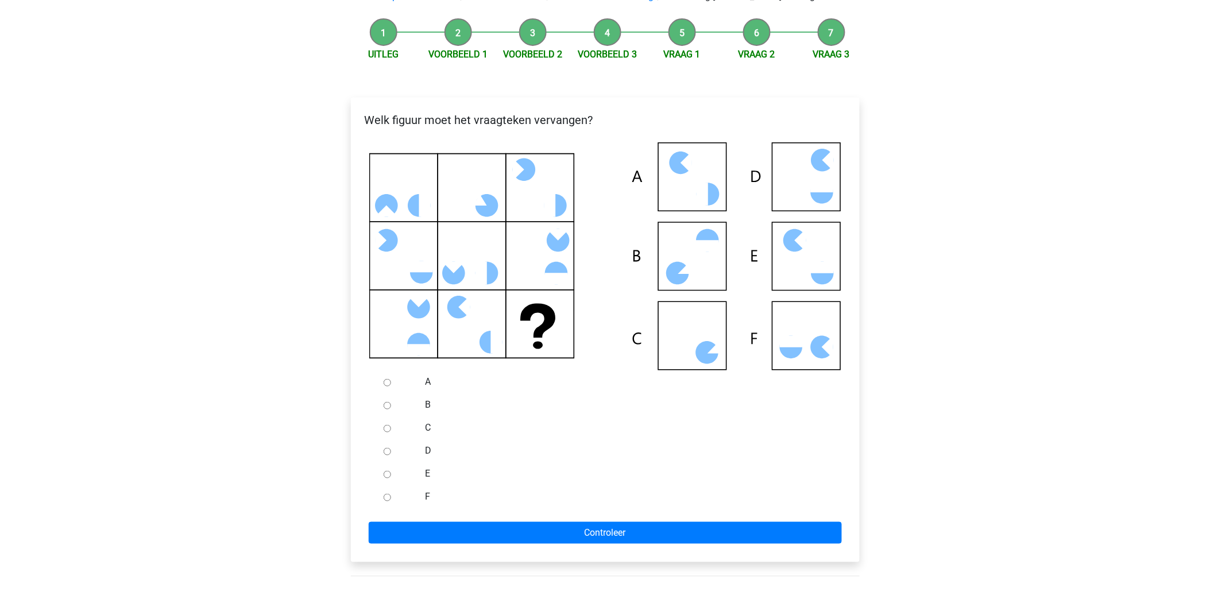
click at [385, 500] on input "F" at bounding box center [387, 497] width 7 height 7
radio input "true"
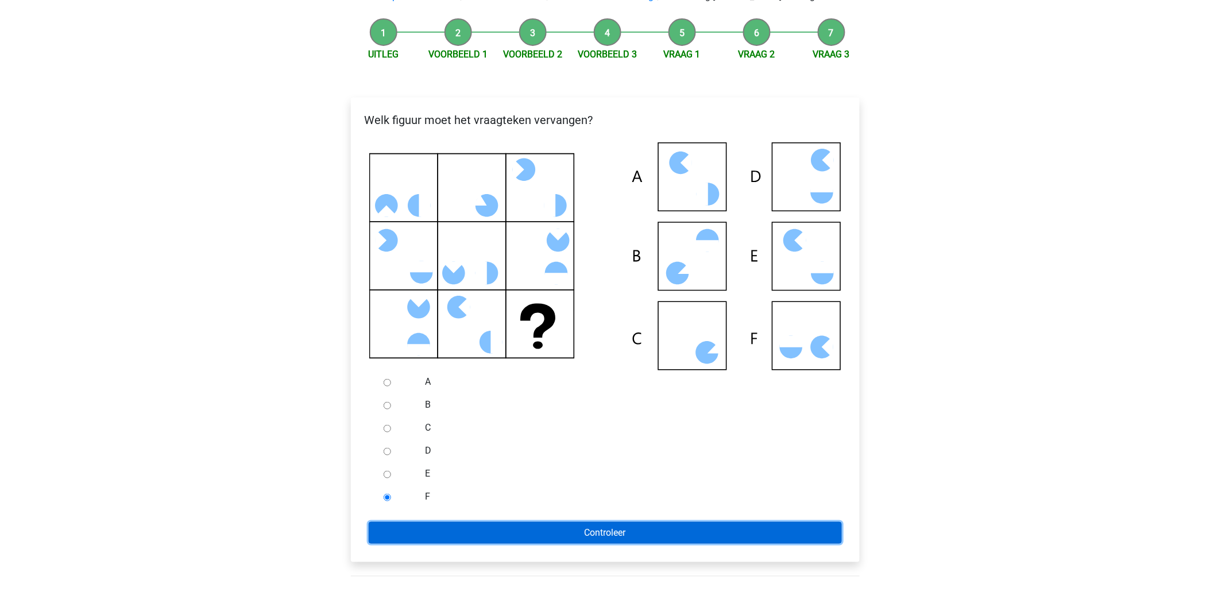
click at [463, 529] on input "Controleer" at bounding box center [605, 533] width 473 height 22
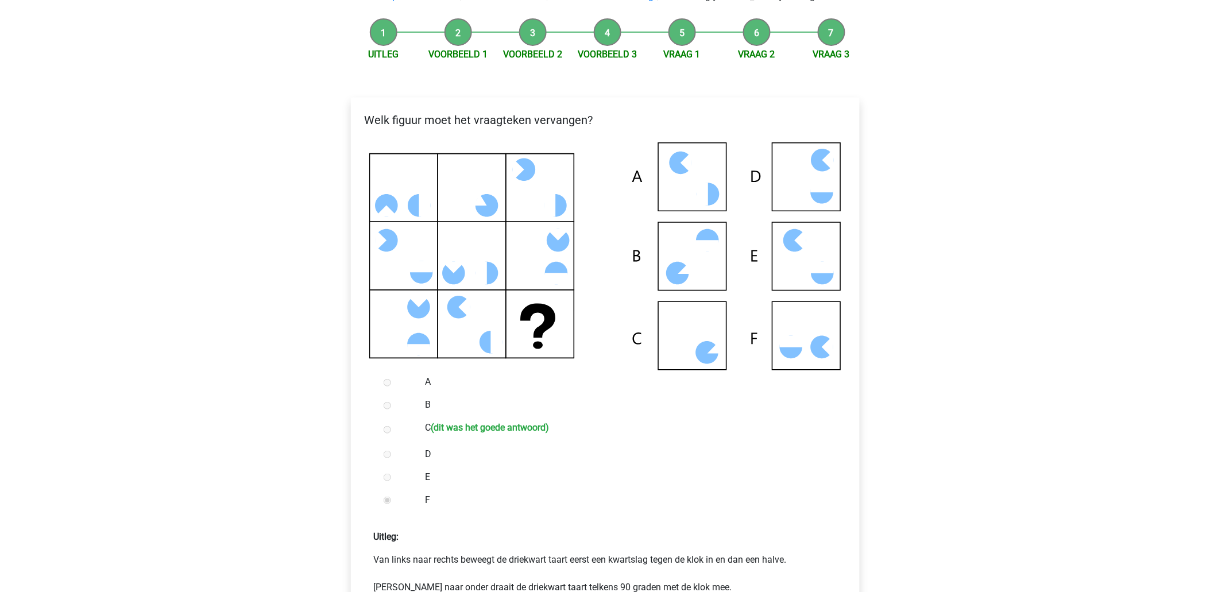
scroll to position [255, 0]
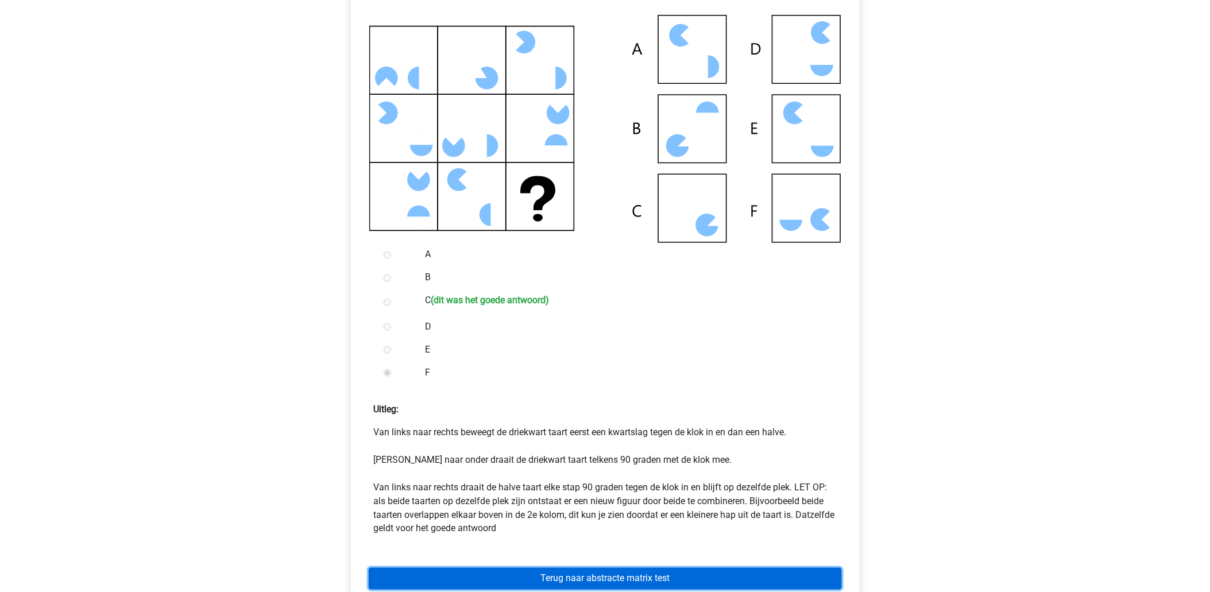
click at [652, 580] on link "Terug naar abstracte matrix test" at bounding box center [605, 579] width 473 height 22
